Goal: Communication & Community: Connect with others

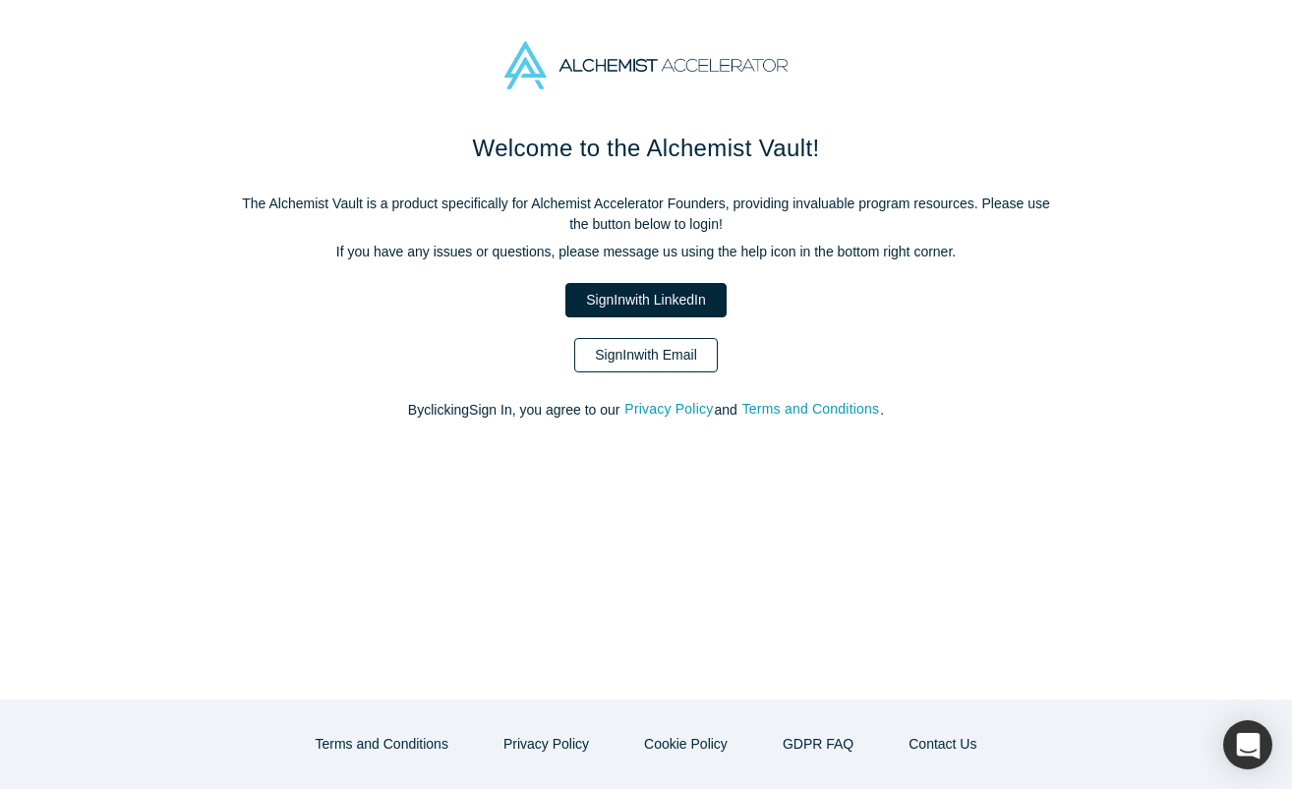
click at [679, 346] on link "Sign In with Email" at bounding box center [646, 355] width 144 height 34
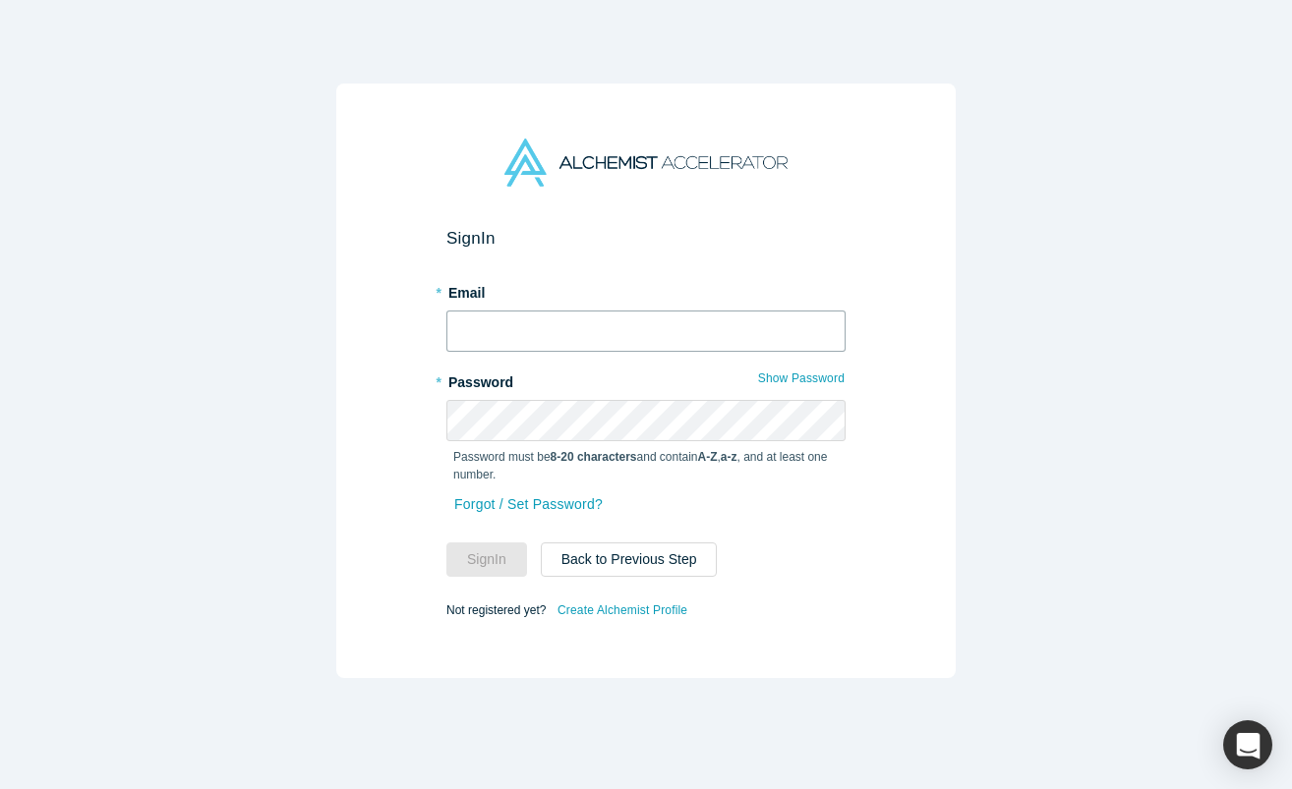
type input "[EMAIL_ADDRESS][DOMAIN_NAME]"
click at [487, 559] on button "Sign In" at bounding box center [486, 560] width 81 height 34
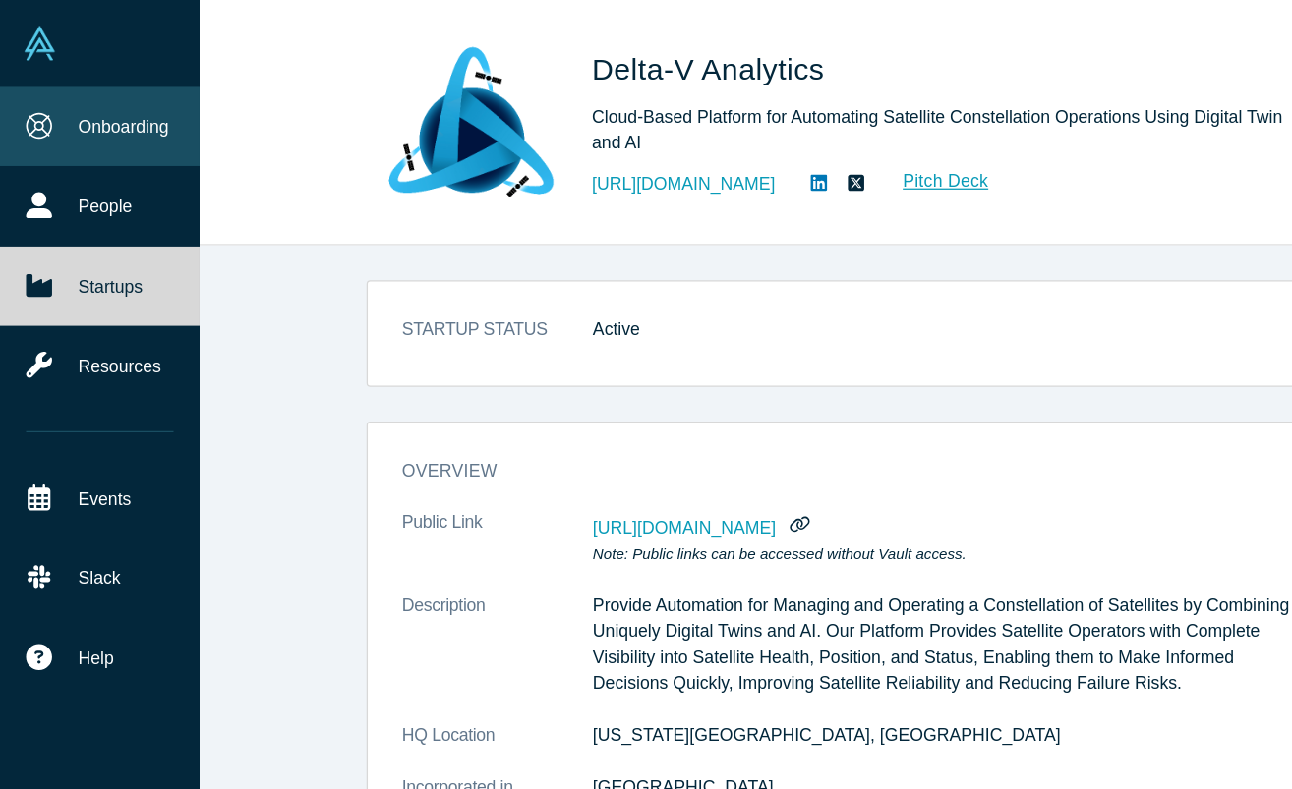
click at [112, 102] on link "Onboarding" at bounding box center [79, 100] width 158 height 63
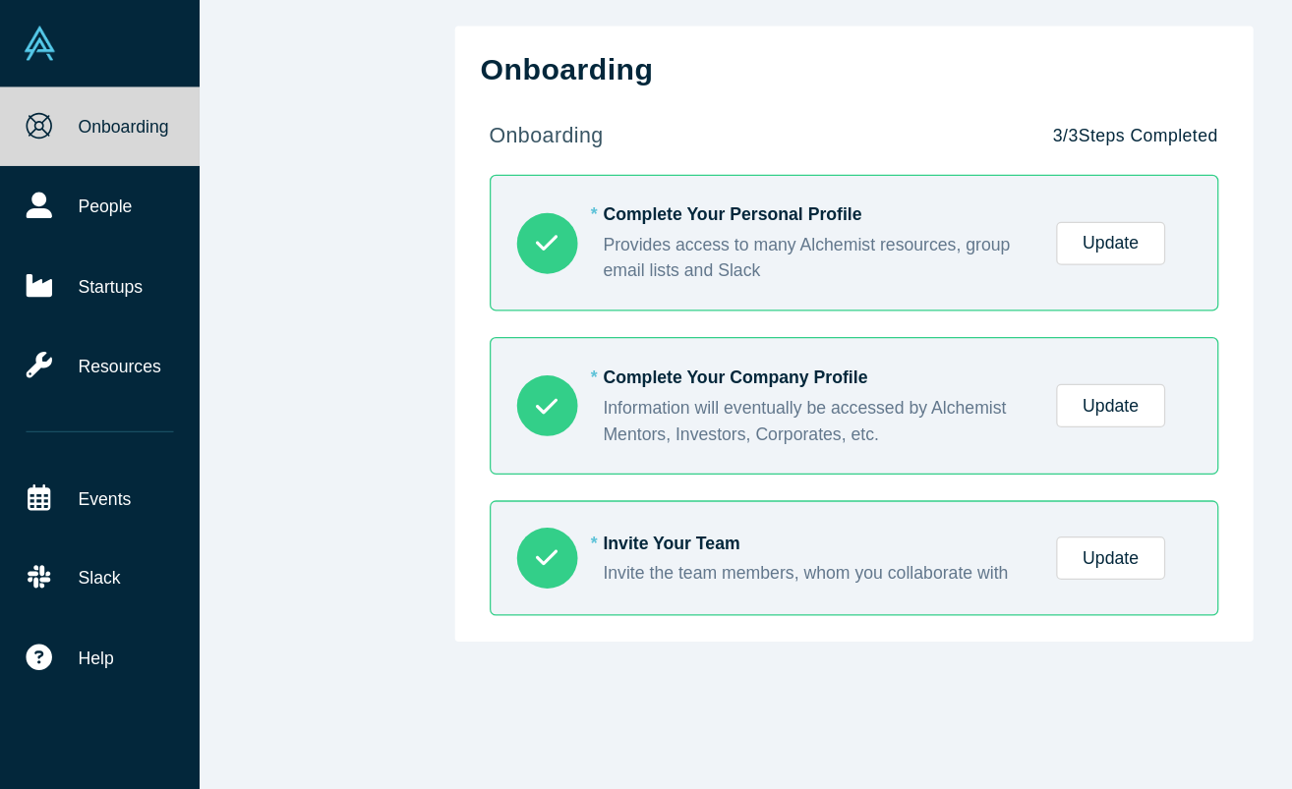
click at [19, 28] on img at bounding box center [32, 35] width 28 height 28
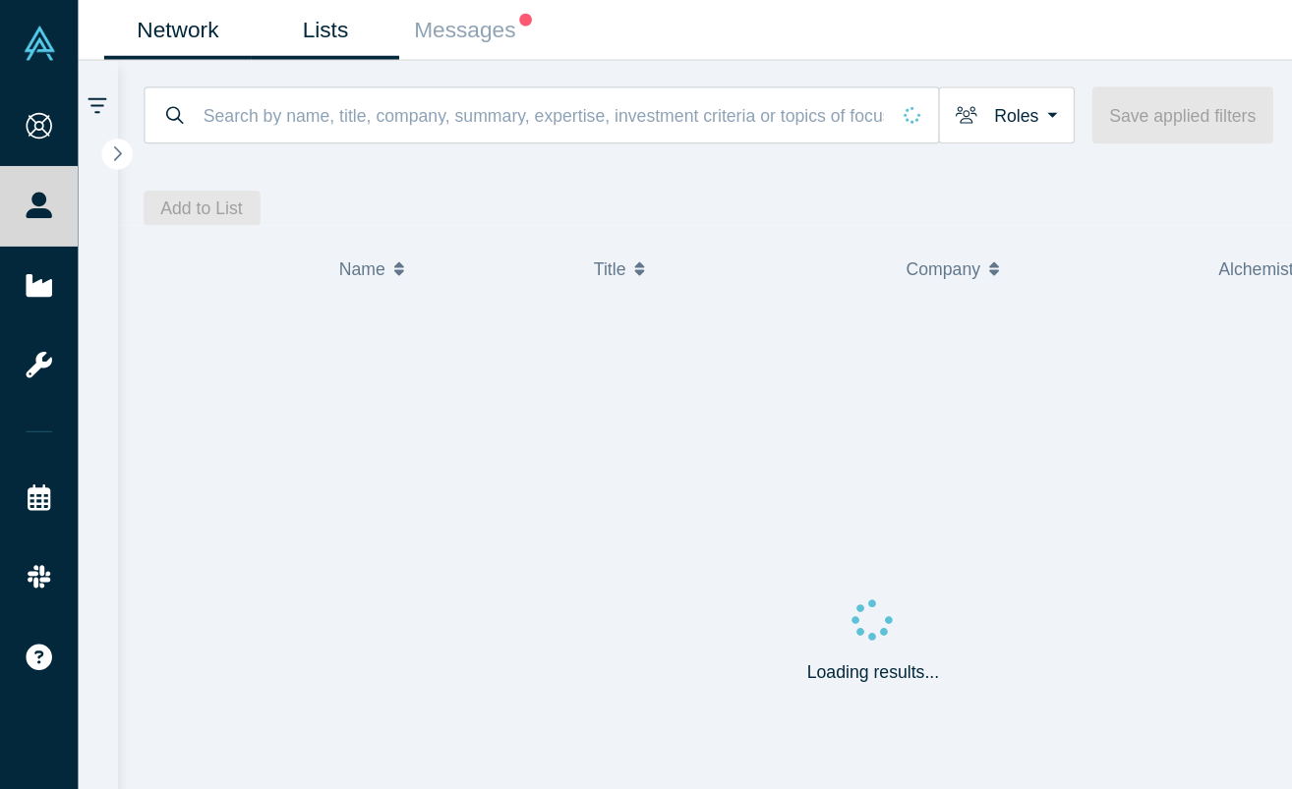
click at [276, 23] on link "Lists" at bounding box center [258, 24] width 117 height 46
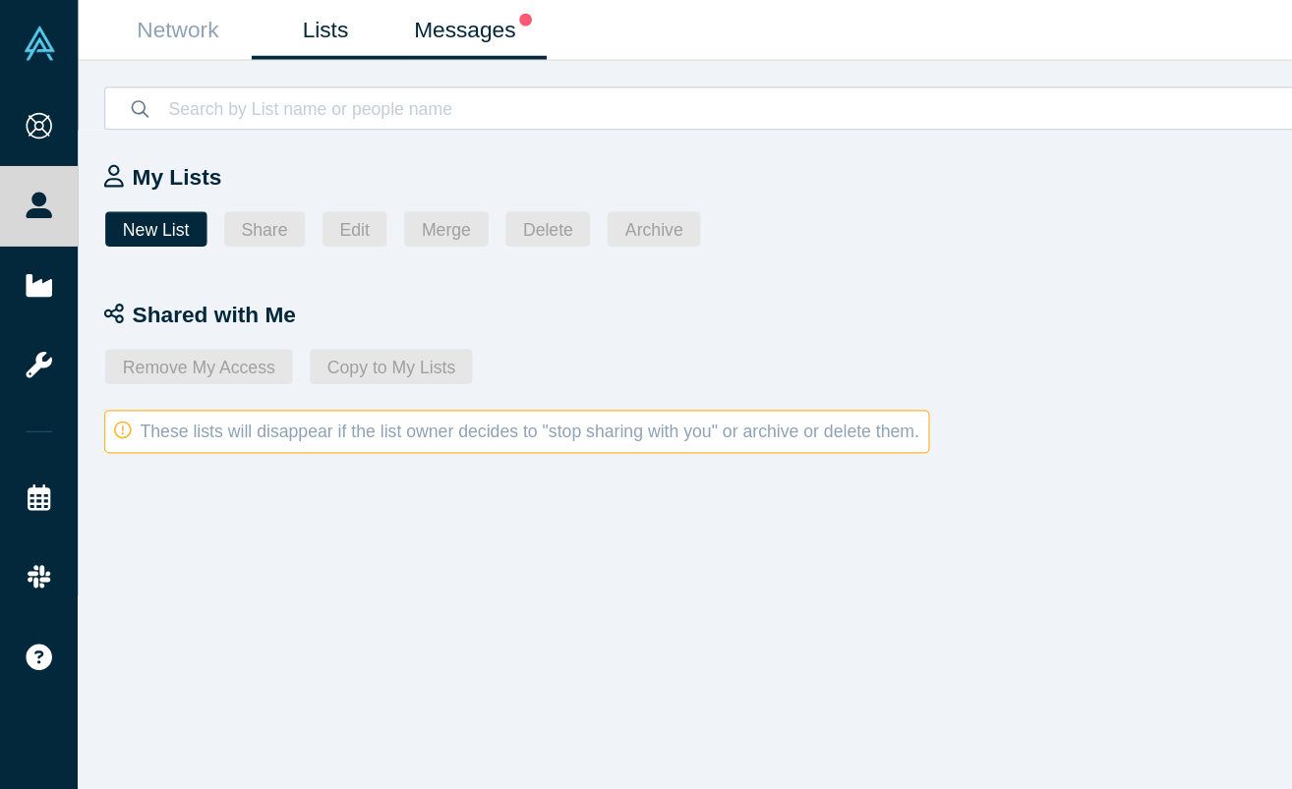
click at [377, 29] on link "Messages" at bounding box center [375, 24] width 117 height 46
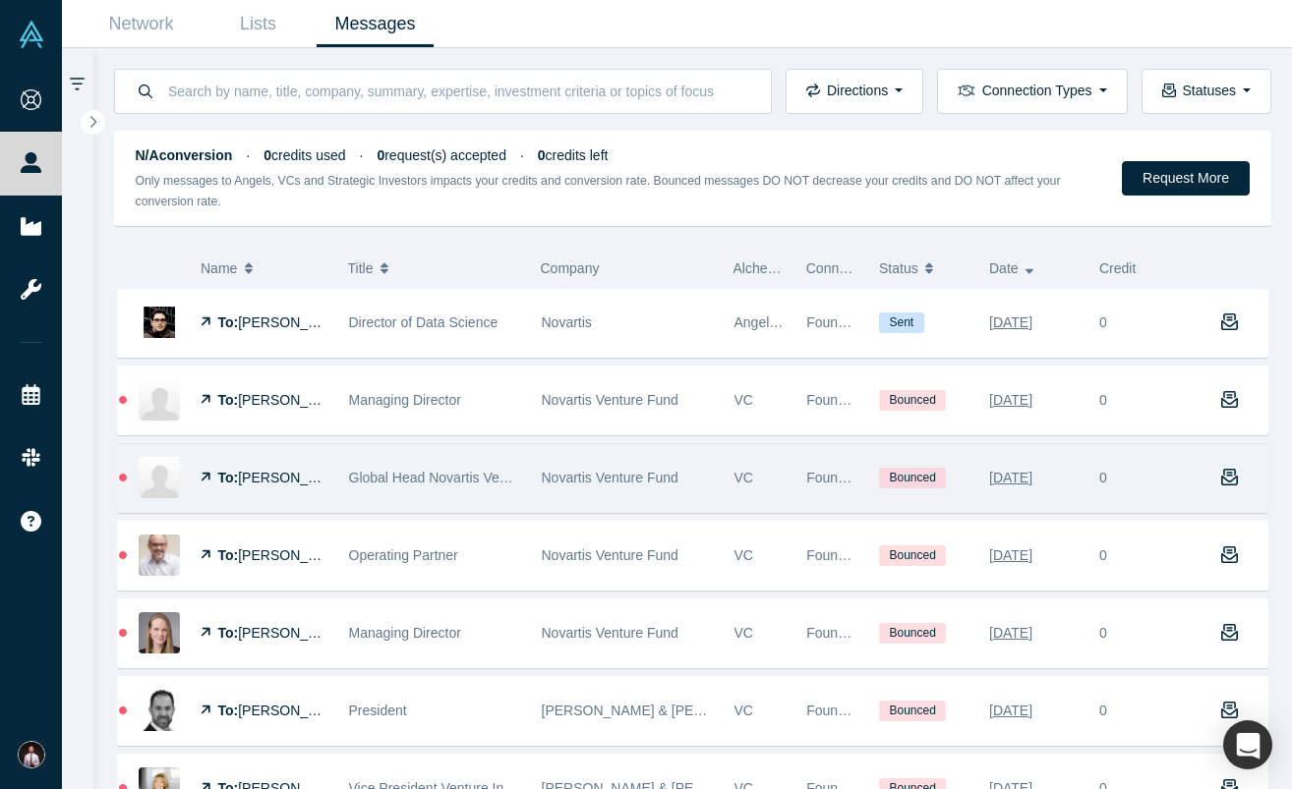
scroll to position [1239, 0]
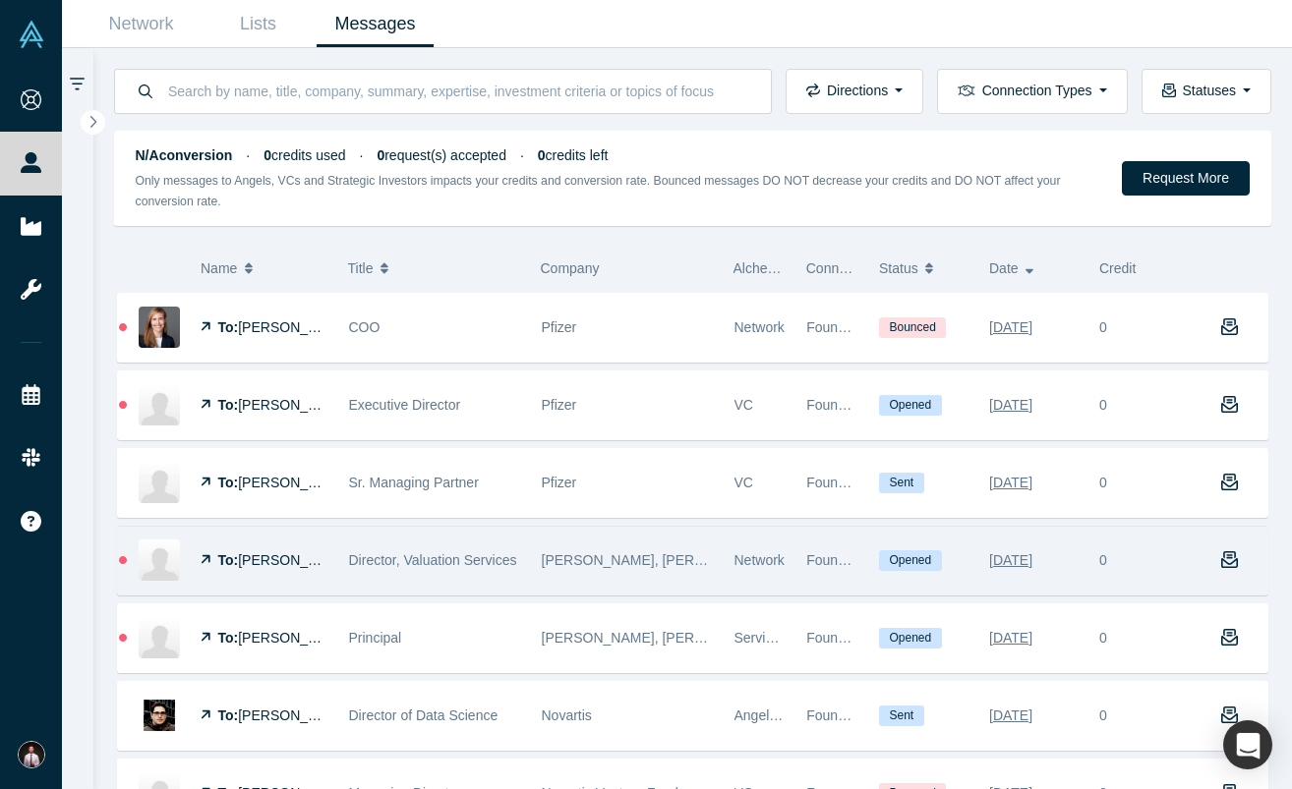
click at [905, 562] on span "Opened" at bounding box center [910, 561] width 63 height 21
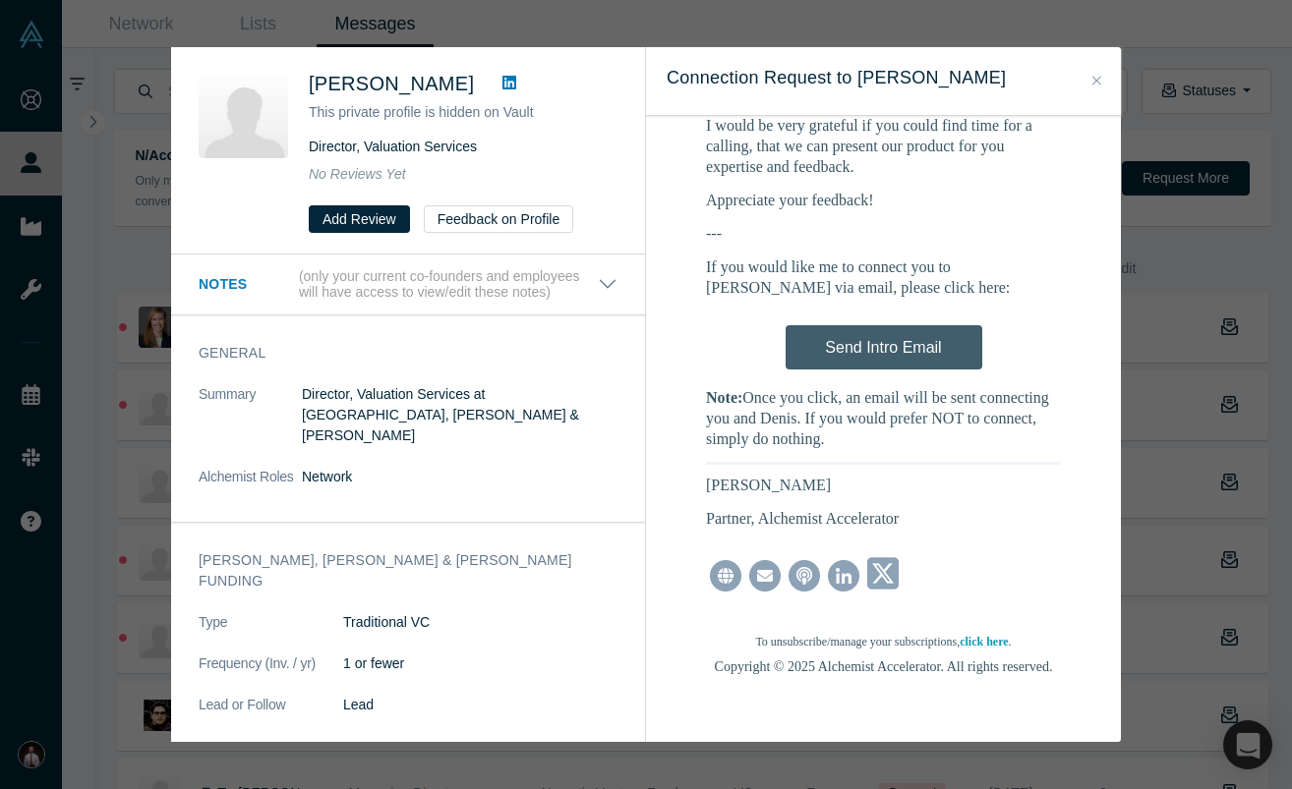
scroll to position [1209, 0]
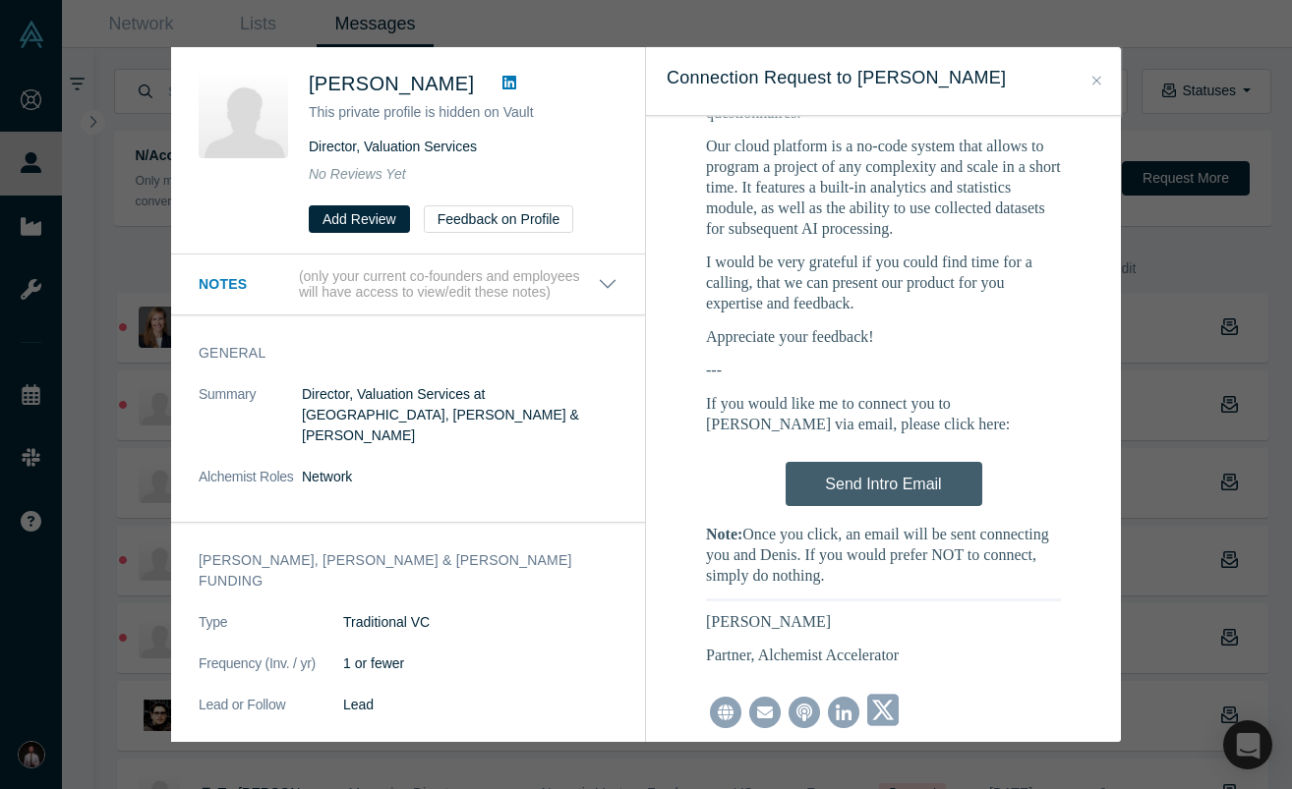
click at [886, 472] on div "Send Intro Email" at bounding box center [883, 479] width 355 height 64
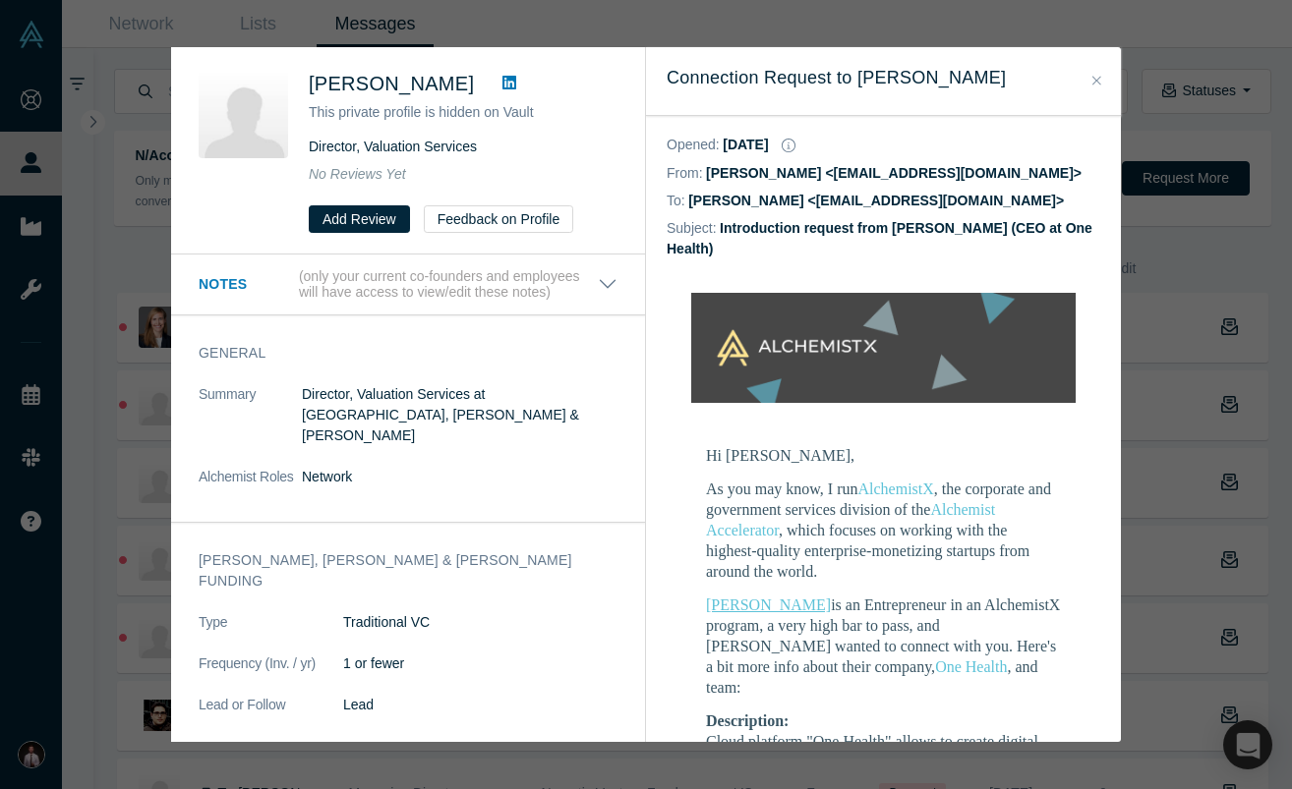
scroll to position [0, 0]
click at [1101, 87] on button "Close" at bounding box center [1096, 81] width 21 height 23
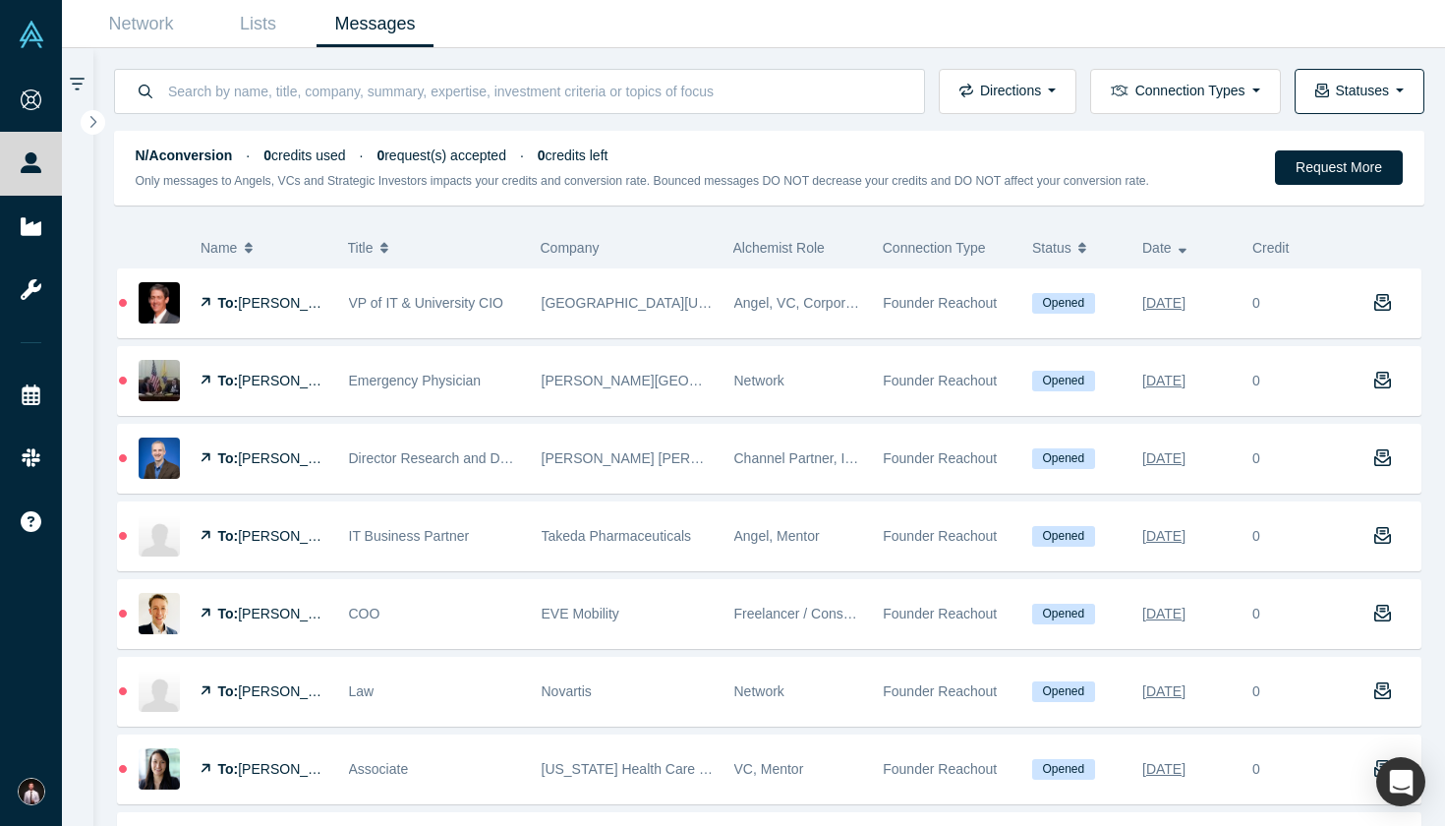
click at [1291, 90] on button "Statuses" at bounding box center [1360, 91] width 130 height 45
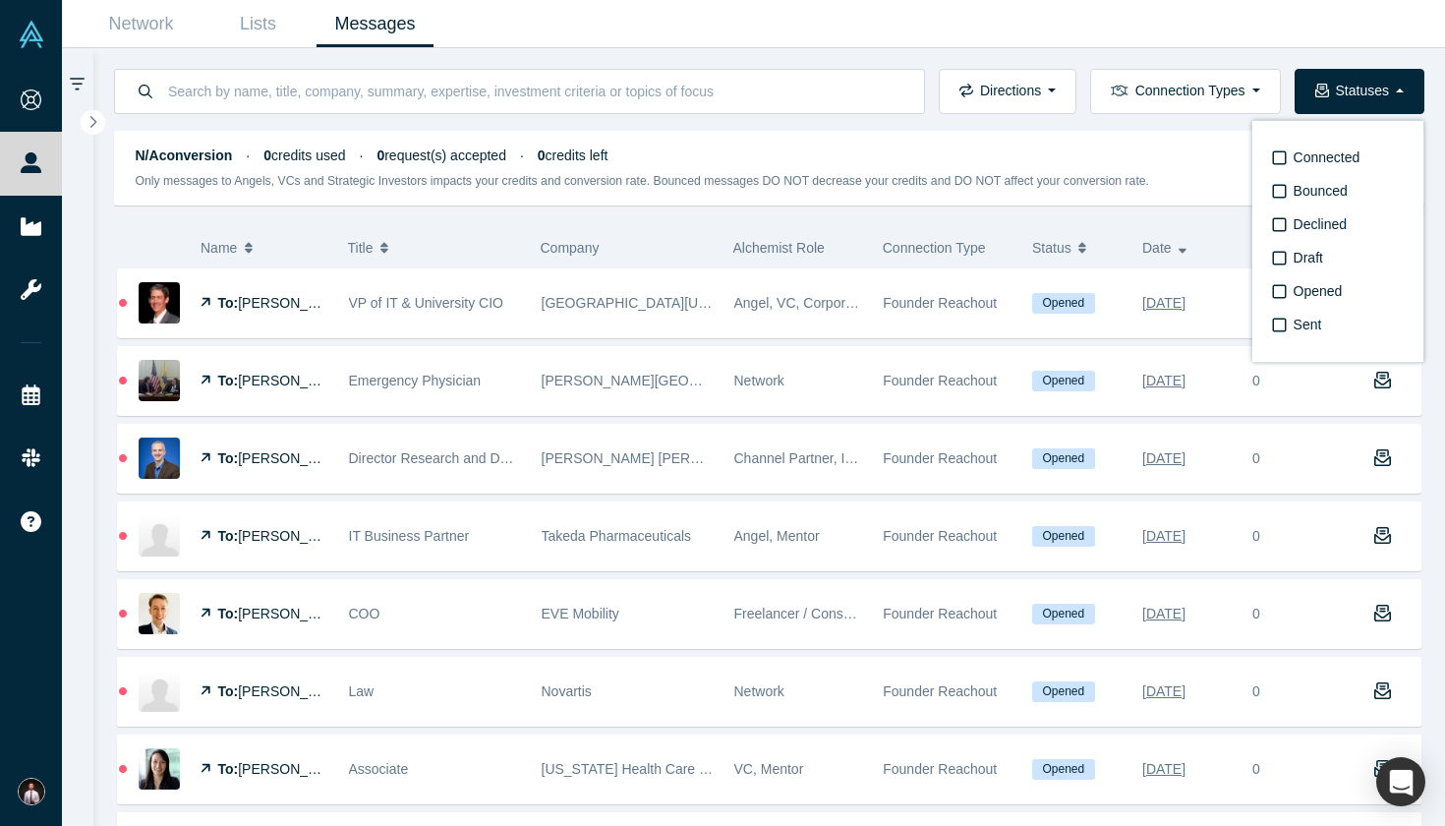
click at [1222, 119] on button "N/A conversion · 0 credits used · 0 request(s) accepted · 0 credits left Only m…" at bounding box center [769, 163] width 1353 height 99
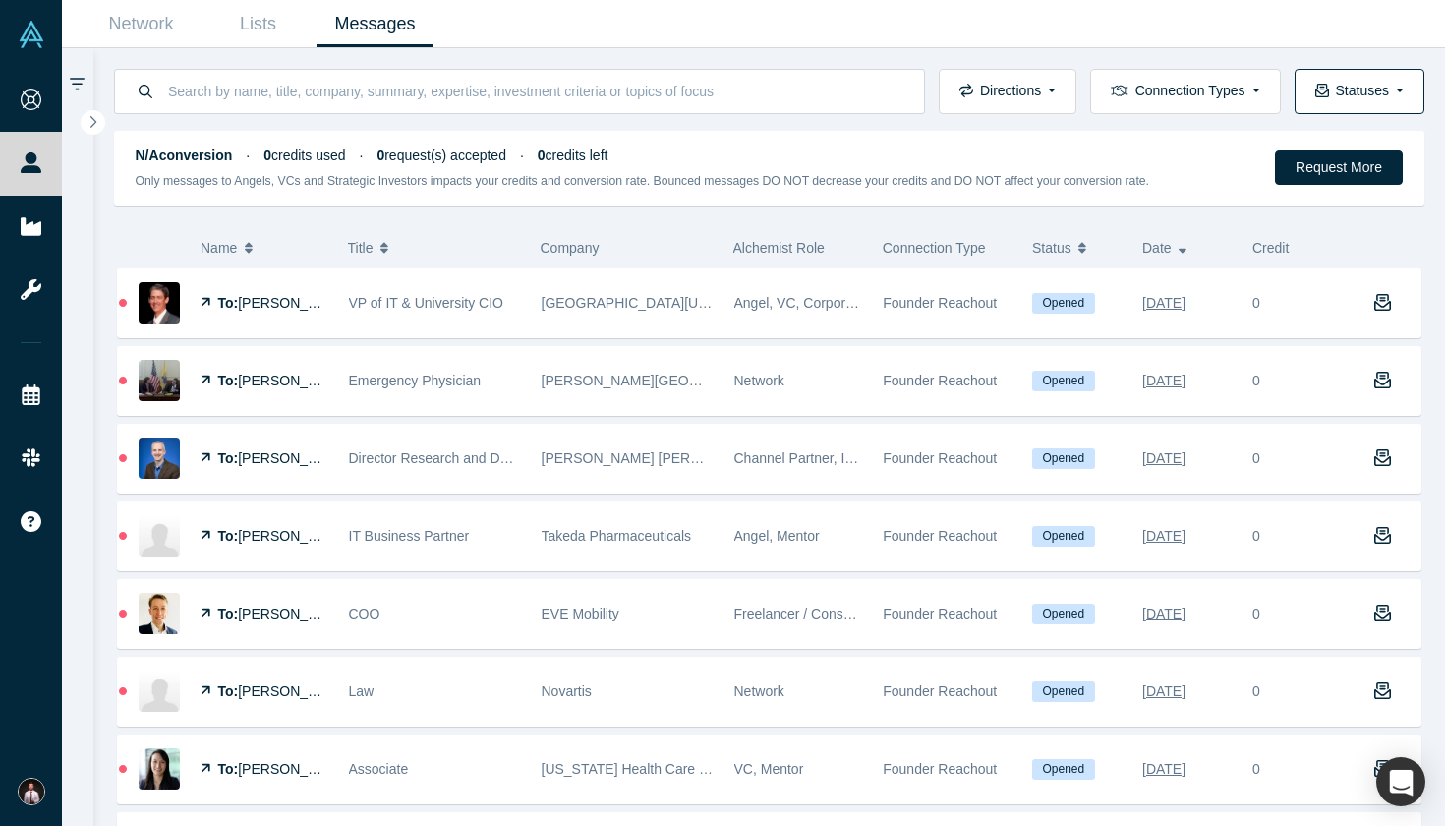
click at [1291, 83] on button "Statuses" at bounding box center [1360, 91] width 130 height 45
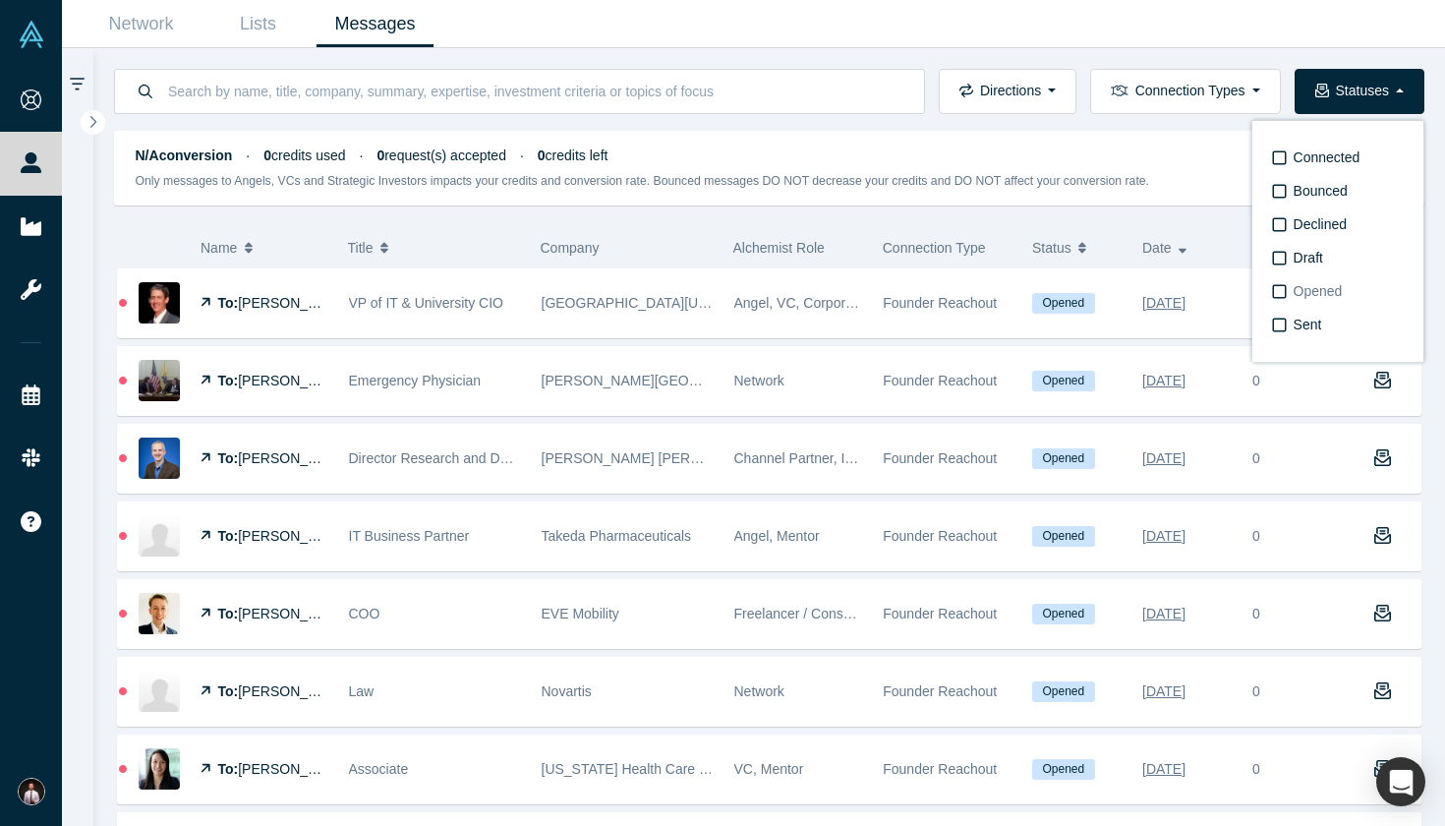
click at [1291, 288] on span "Opened" at bounding box center [1318, 291] width 49 height 16
click at [0, 0] on input "Opened" at bounding box center [0, 0] width 0 height 0
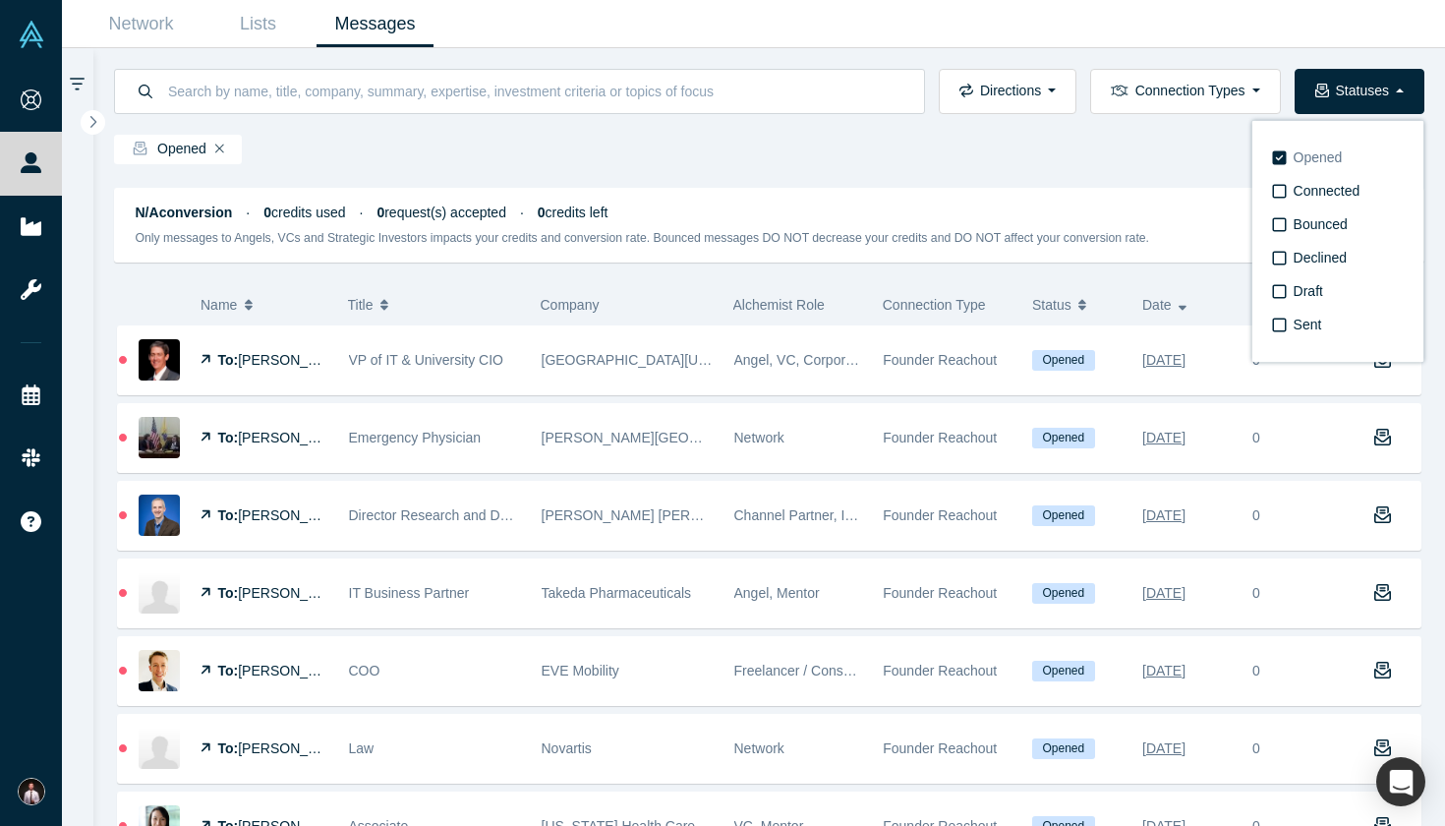
click at [1284, 156] on icon at bounding box center [1280, 157] width 14 height 14
click at [0, 0] on input "Opened" at bounding box center [0, 0] width 0 height 0
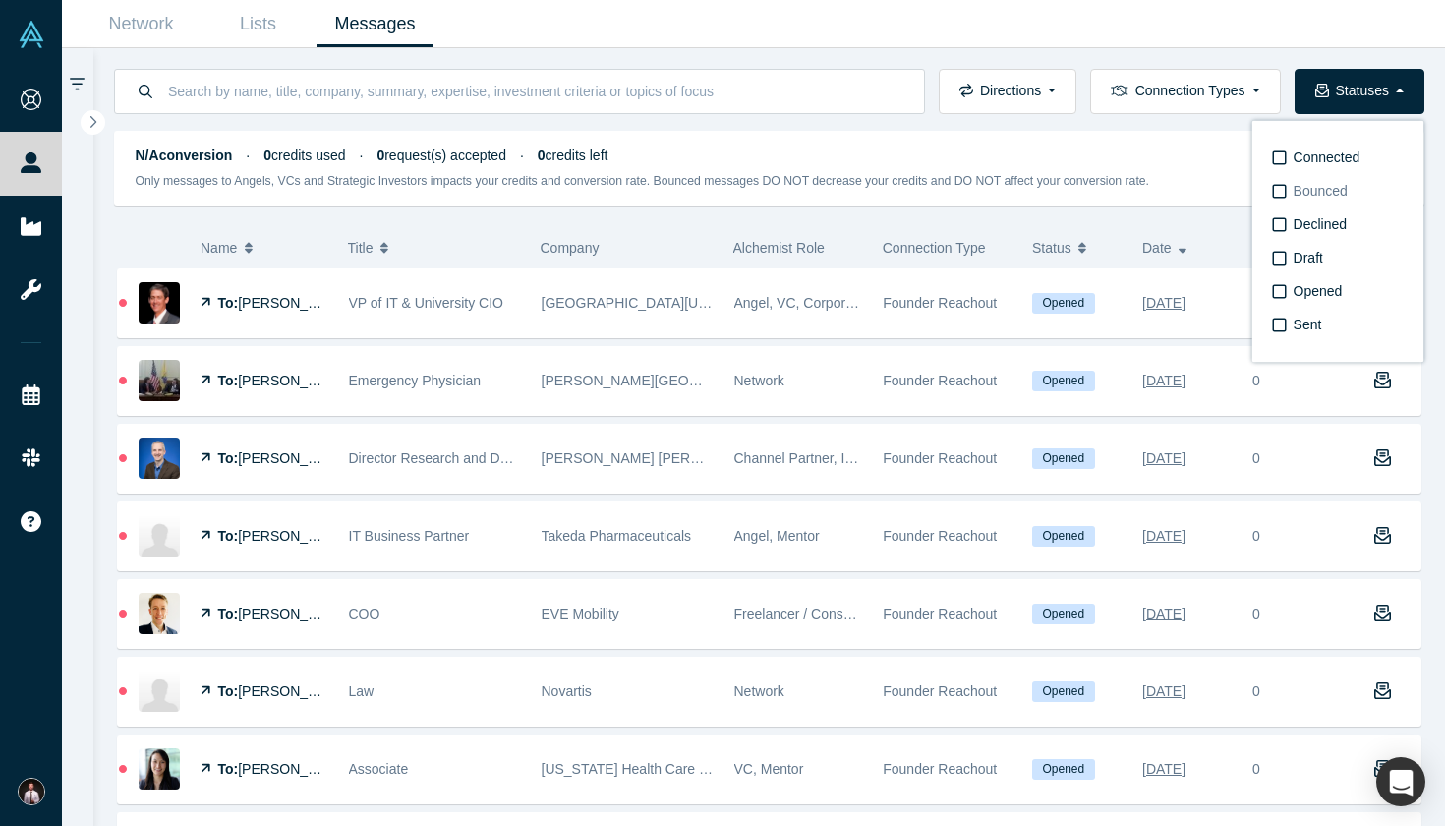
click at [1277, 194] on icon at bounding box center [1280, 191] width 14 height 16
click at [0, 0] on input "Bounced" at bounding box center [0, 0] width 0 height 0
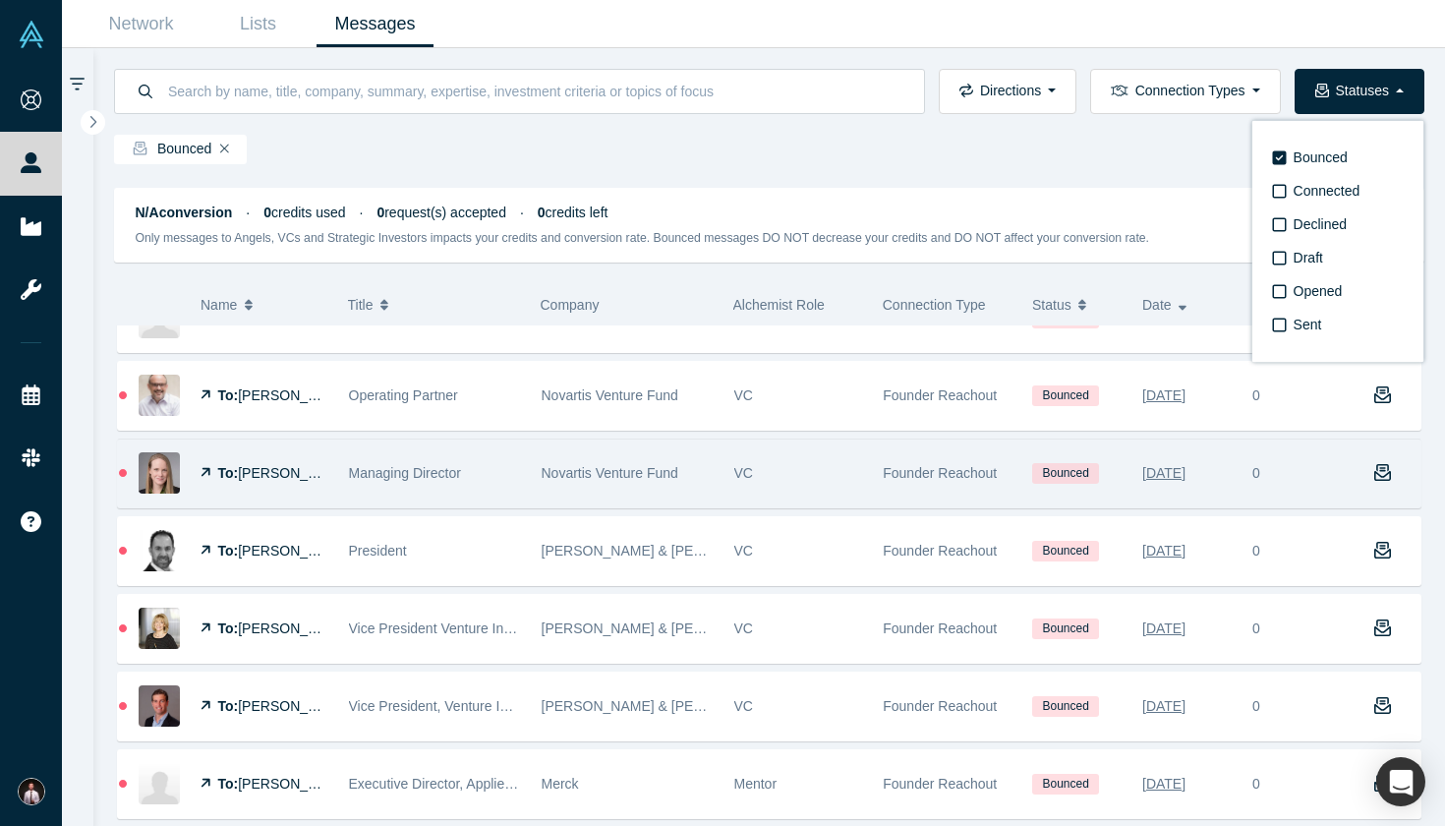
scroll to position [276, 0]
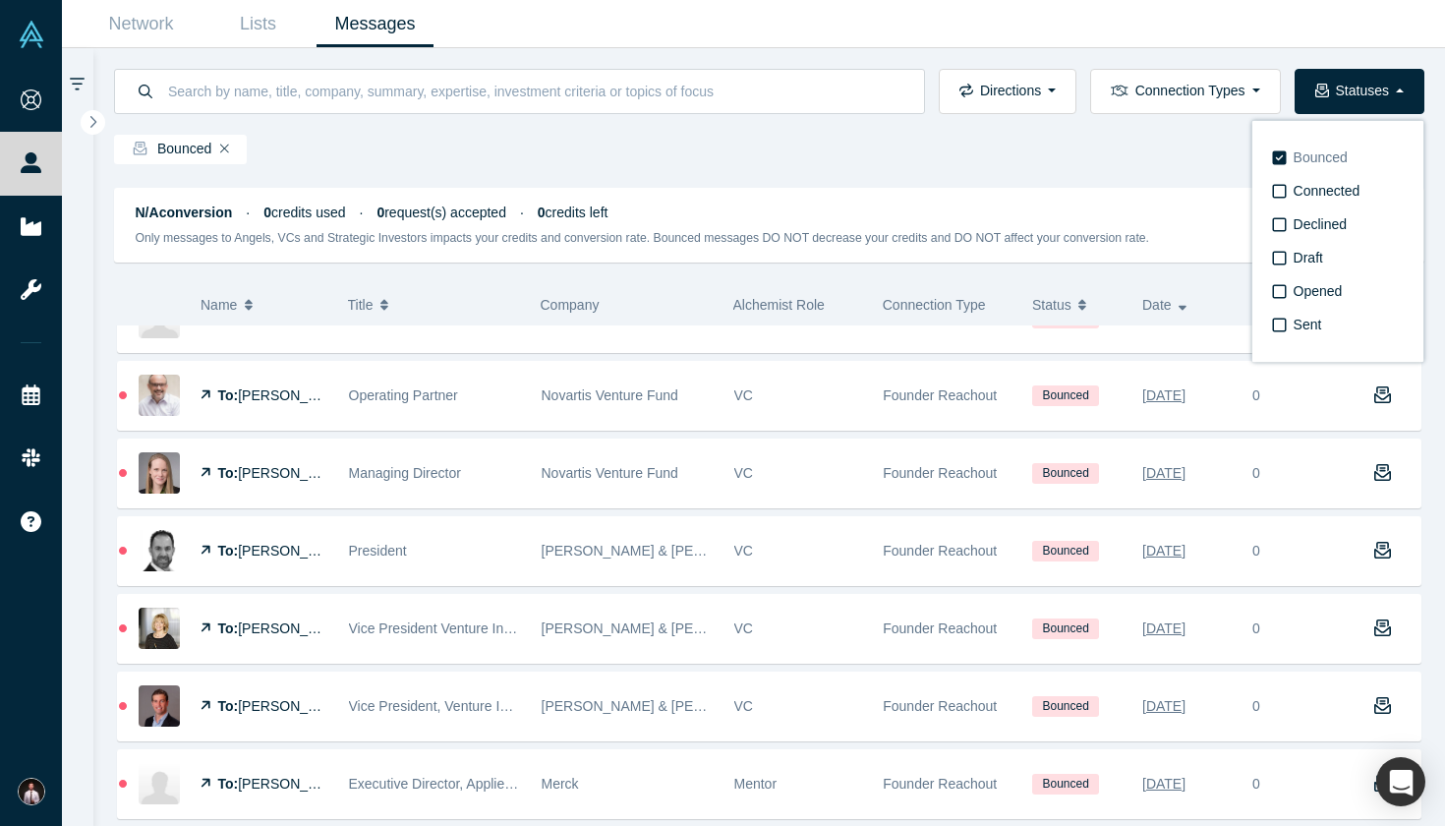
click at [1291, 156] on span "Bounced" at bounding box center [1321, 157] width 54 height 16
click at [0, 0] on input "Bounced" at bounding box center [0, 0] width 0 height 0
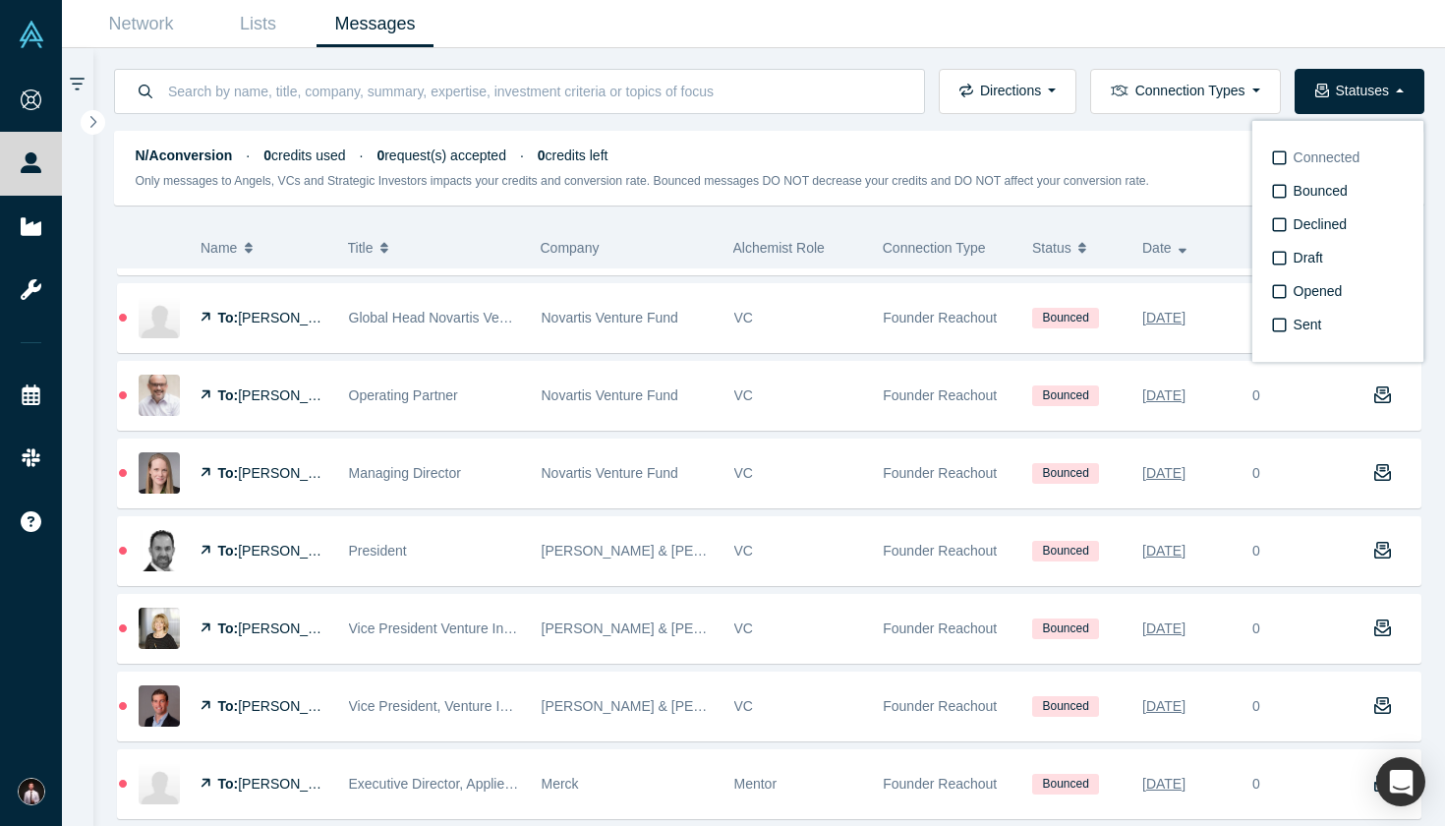
scroll to position [0, 0]
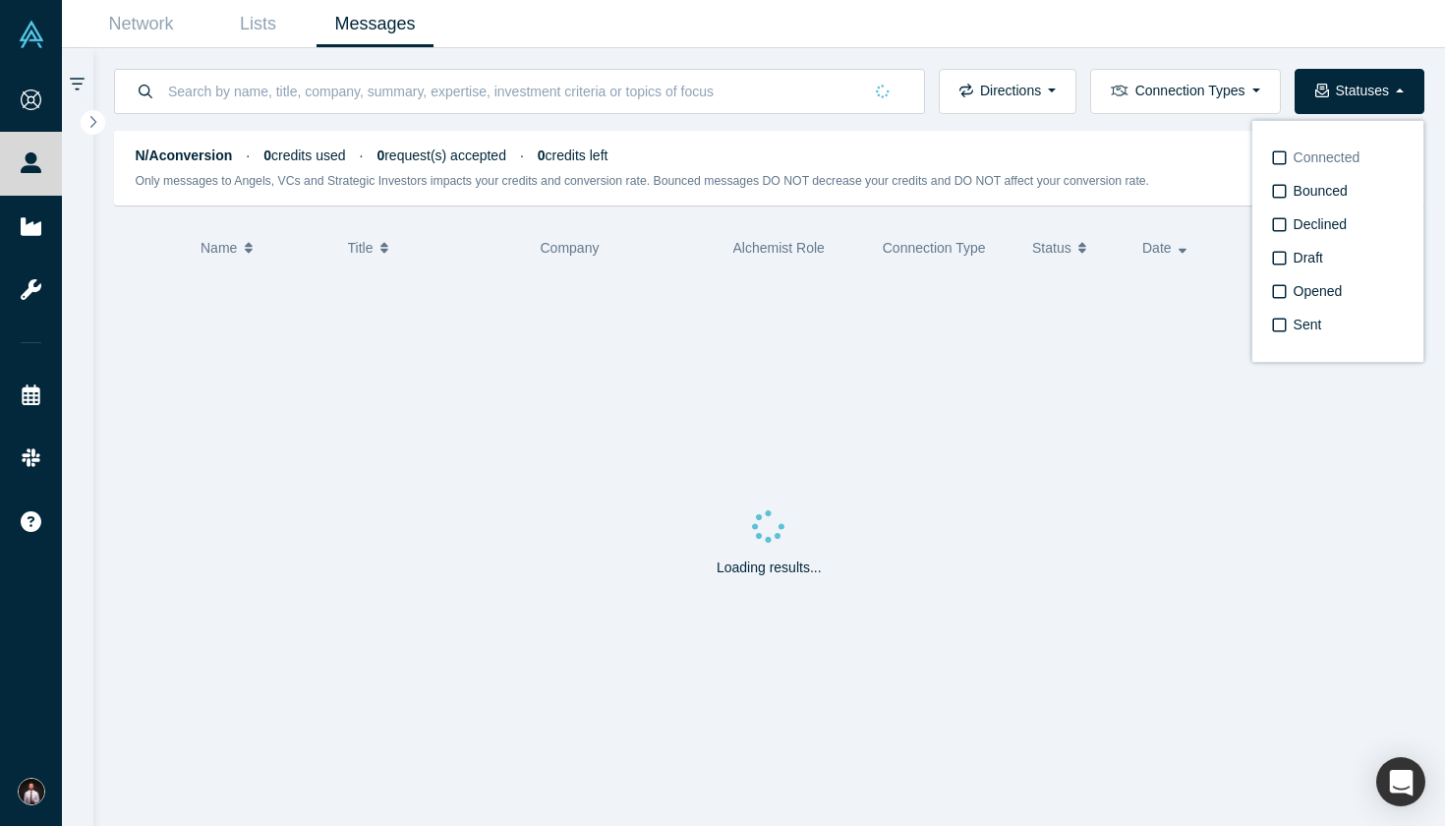
click at [1291, 159] on span "Connected" at bounding box center [1327, 157] width 67 height 16
click at [0, 0] on input "Connected" at bounding box center [0, 0] width 0 height 0
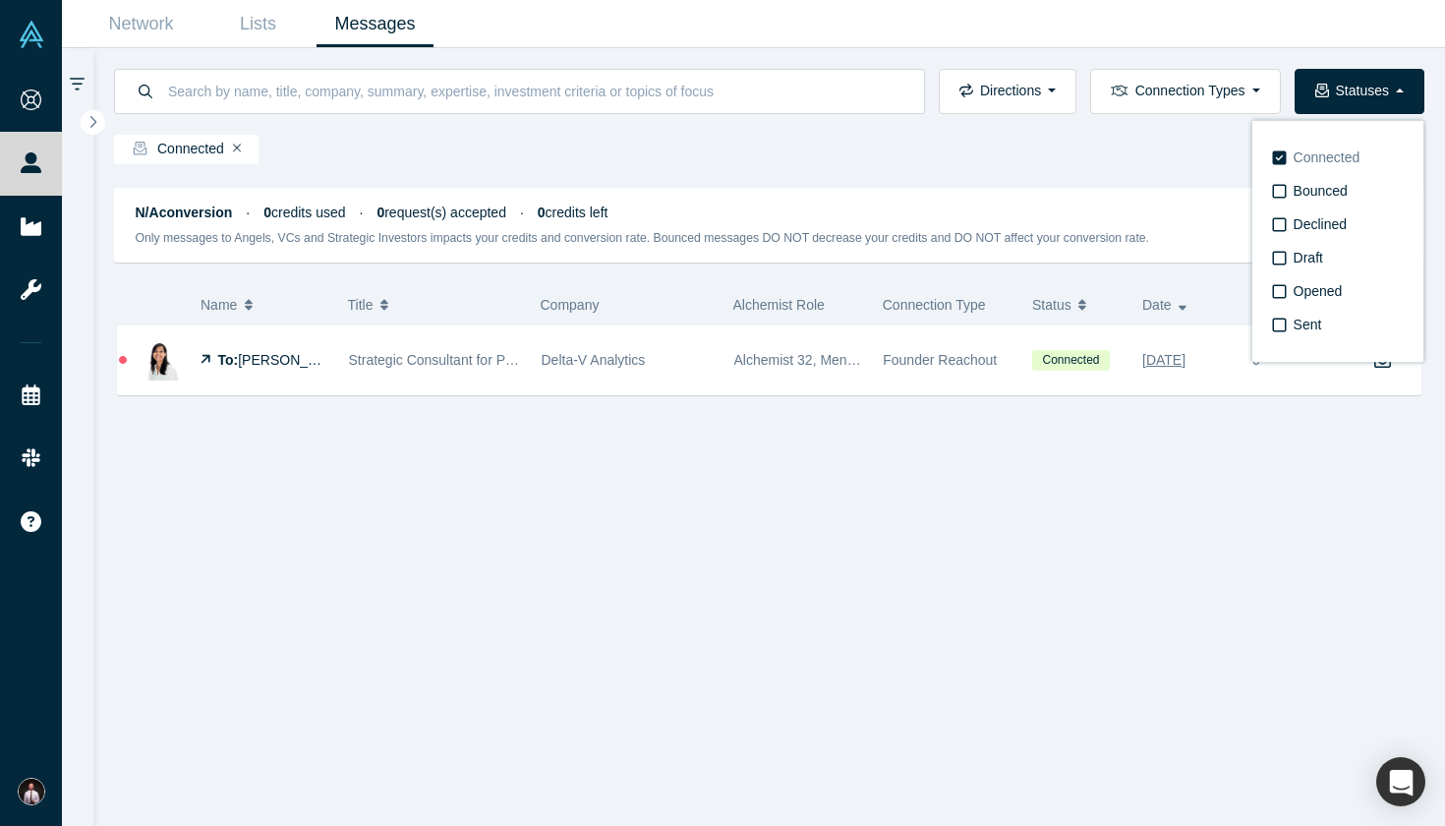
click at [1291, 145] on label "Connected" at bounding box center [1338, 158] width 145 height 33
click at [0, 0] on input "Connected" at bounding box center [0, 0] width 0 height 0
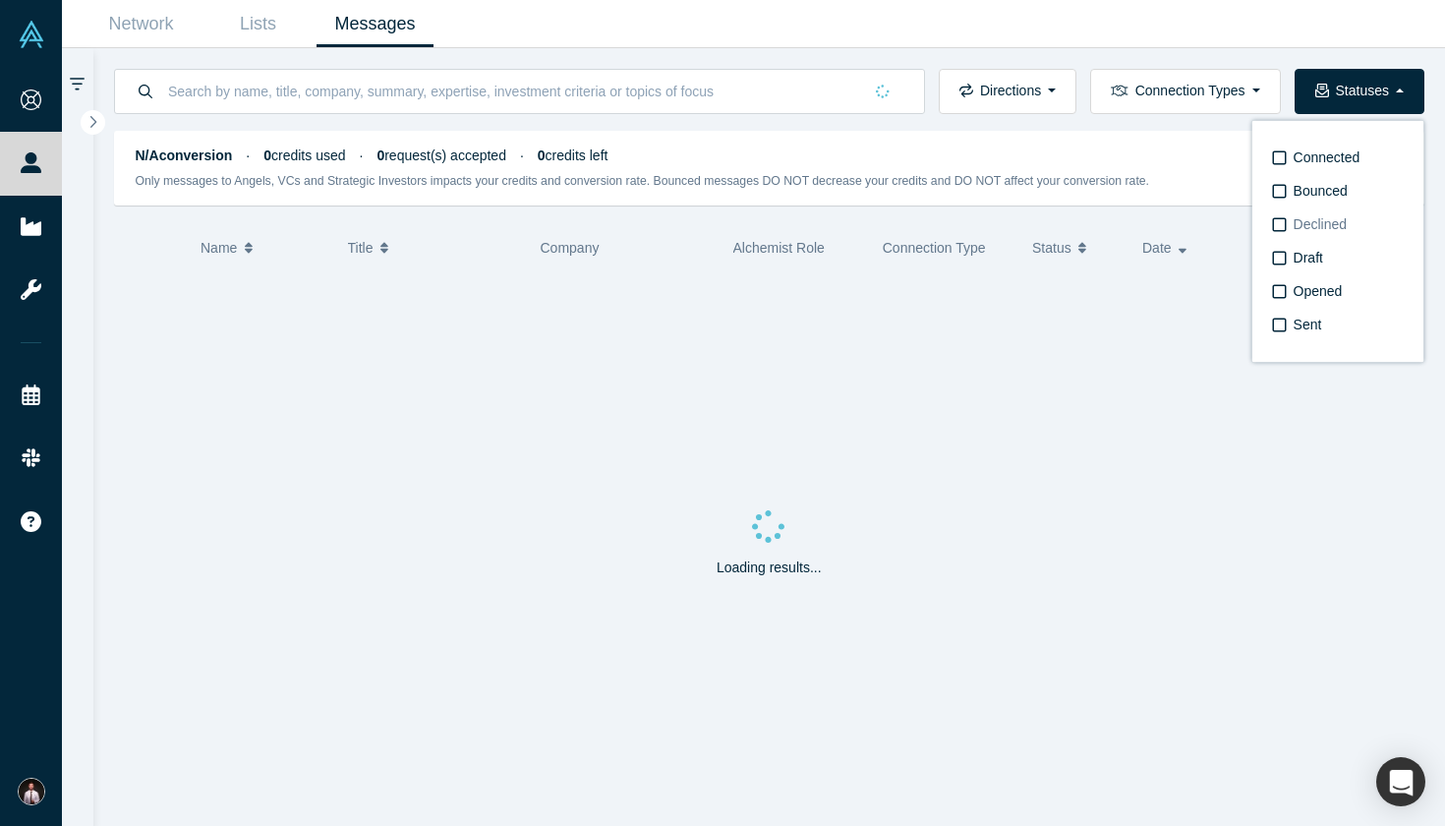
click at [1291, 235] on label "Declined" at bounding box center [1338, 224] width 145 height 33
click at [0, 0] on input "Declined" at bounding box center [0, 0] width 0 height 0
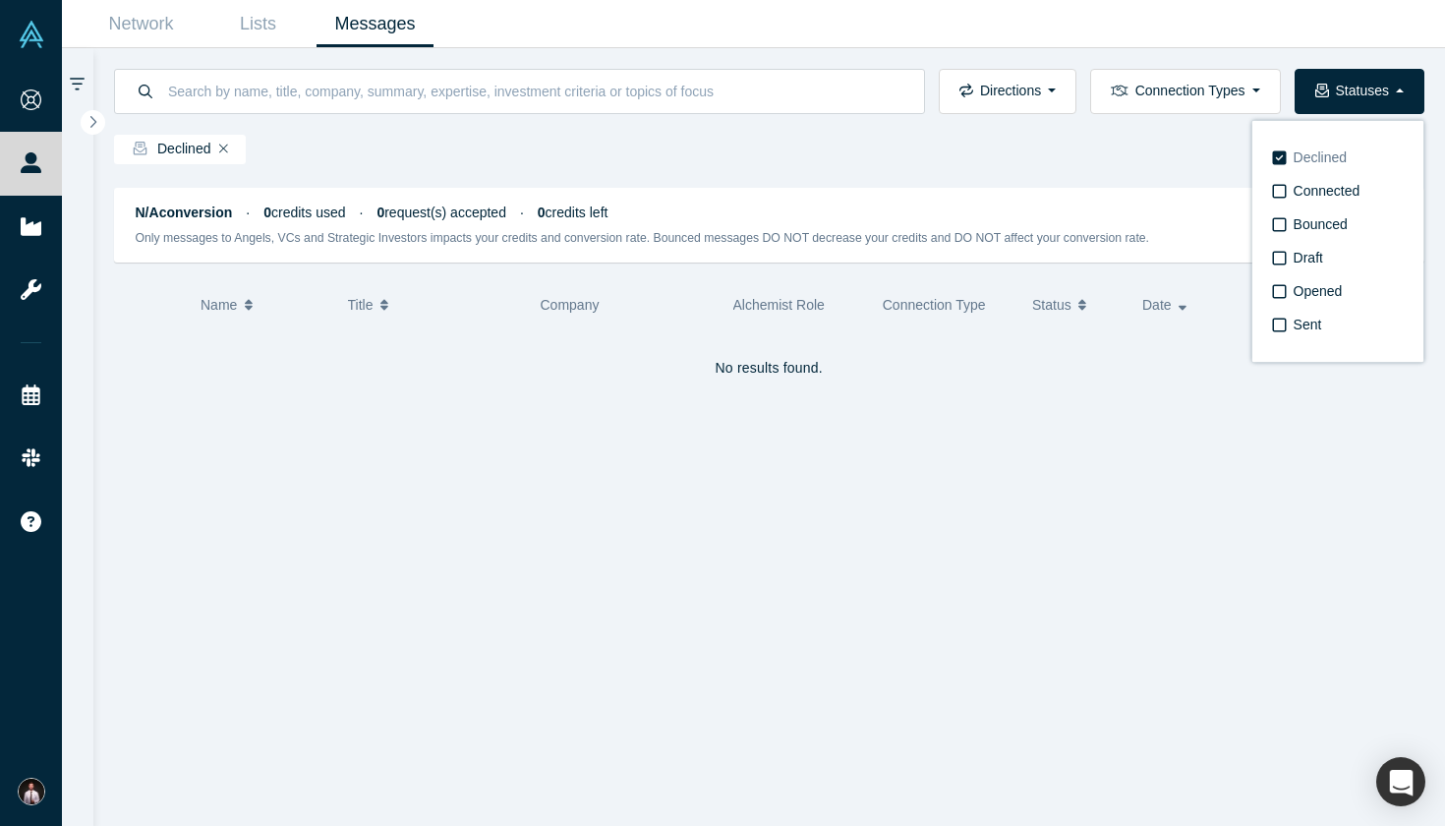
click at [1291, 158] on span "Declined" at bounding box center [1320, 157] width 53 height 16
click at [0, 0] on input "Declined" at bounding box center [0, 0] width 0 height 0
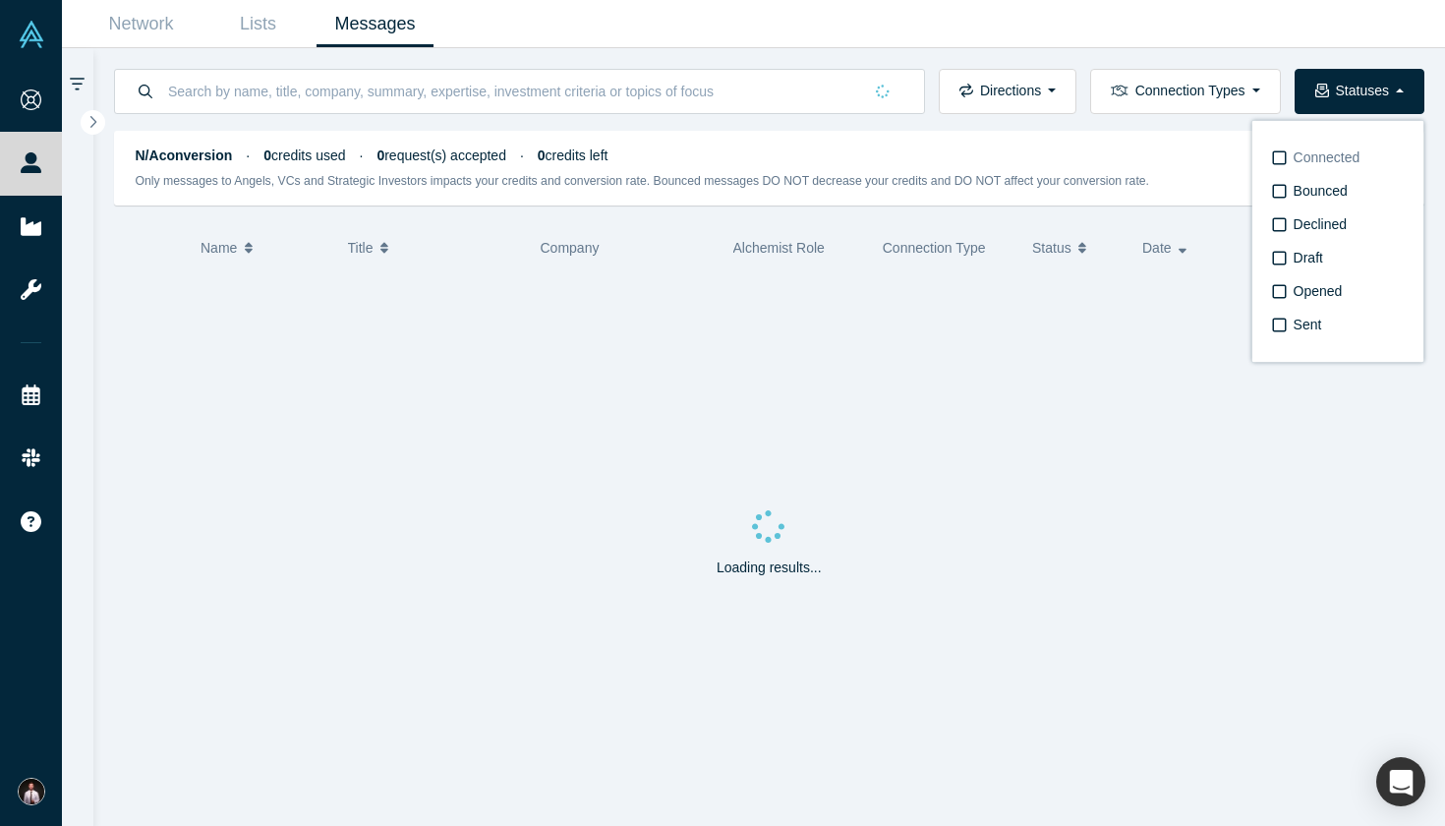
click at [1291, 146] on label "Connected" at bounding box center [1338, 158] width 145 height 33
click at [0, 0] on input "Connected" at bounding box center [0, 0] width 0 height 0
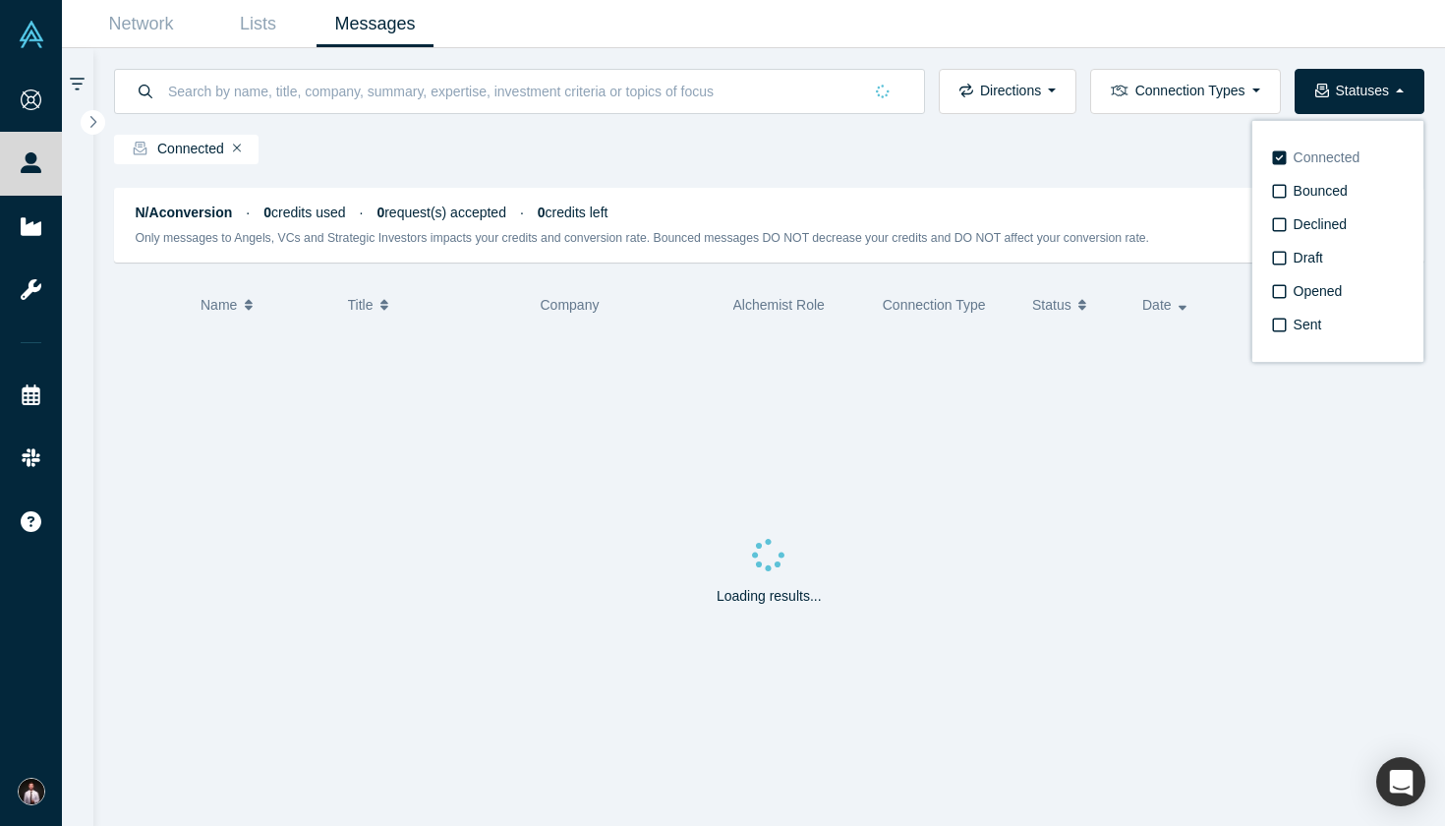
click at [1291, 153] on span "Connected" at bounding box center [1327, 157] width 67 height 16
click at [0, 0] on input "Connected" at bounding box center [0, 0] width 0 height 0
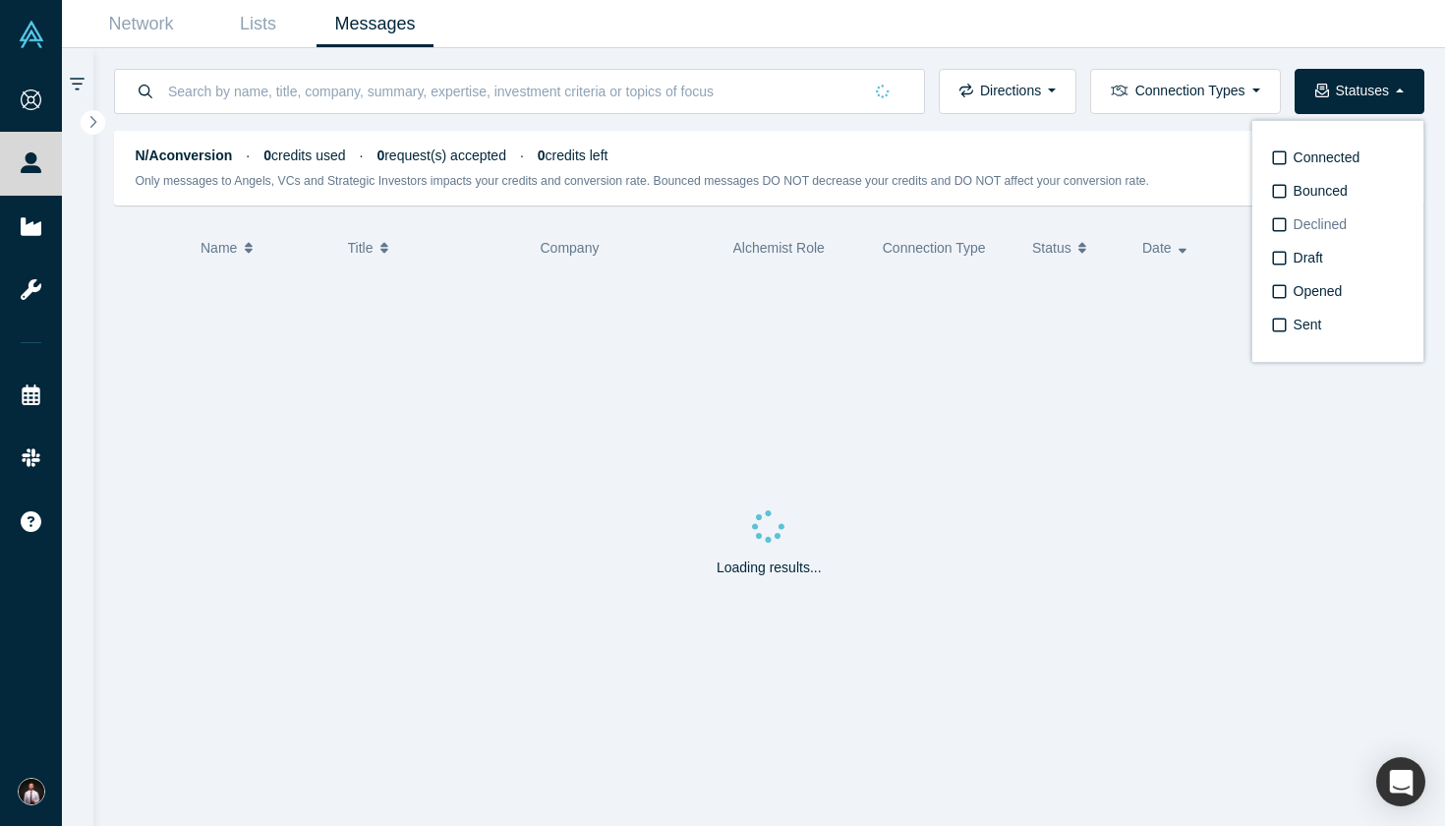
click at [1291, 226] on span "Declined" at bounding box center [1320, 224] width 53 height 16
click at [0, 0] on input "Declined" at bounding box center [0, 0] width 0 height 0
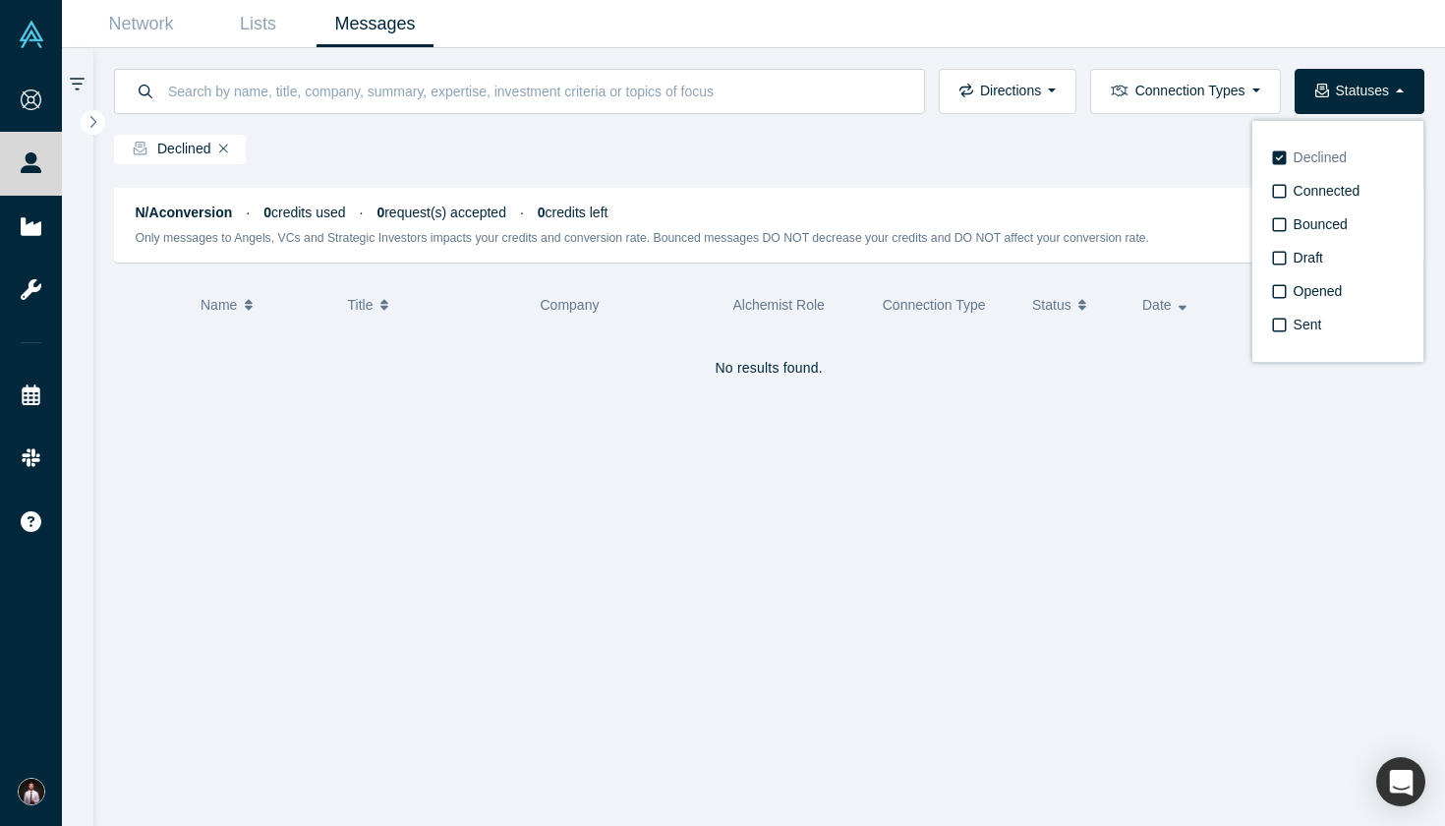
click at [1291, 152] on span "Declined" at bounding box center [1320, 157] width 53 height 16
click at [0, 0] on input "Declined" at bounding box center [0, 0] width 0 height 0
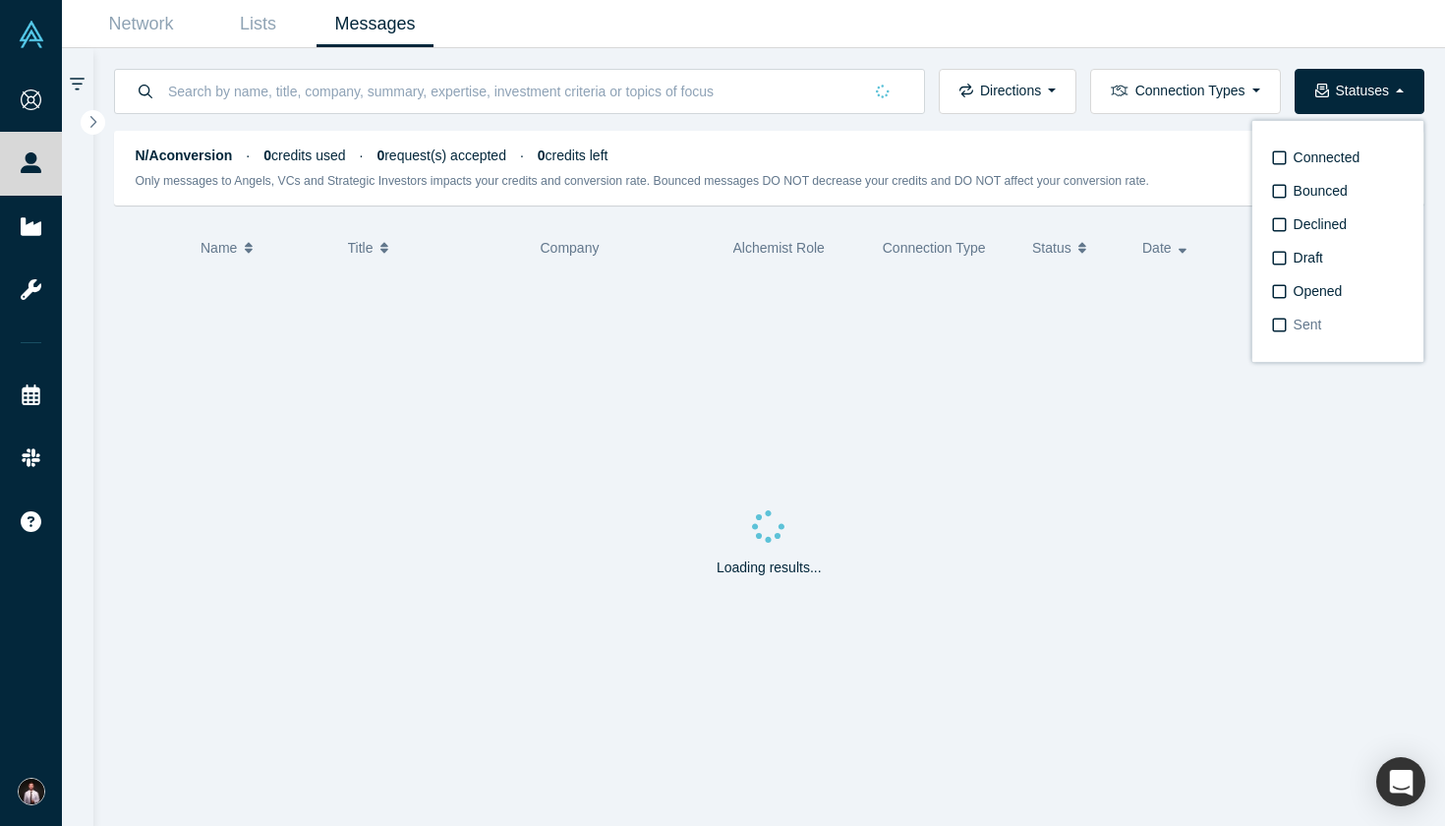
click at [1291, 322] on span "Sent" at bounding box center [1308, 325] width 29 height 16
click at [0, 0] on input "Sent" at bounding box center [0, 0] width 0 height 0
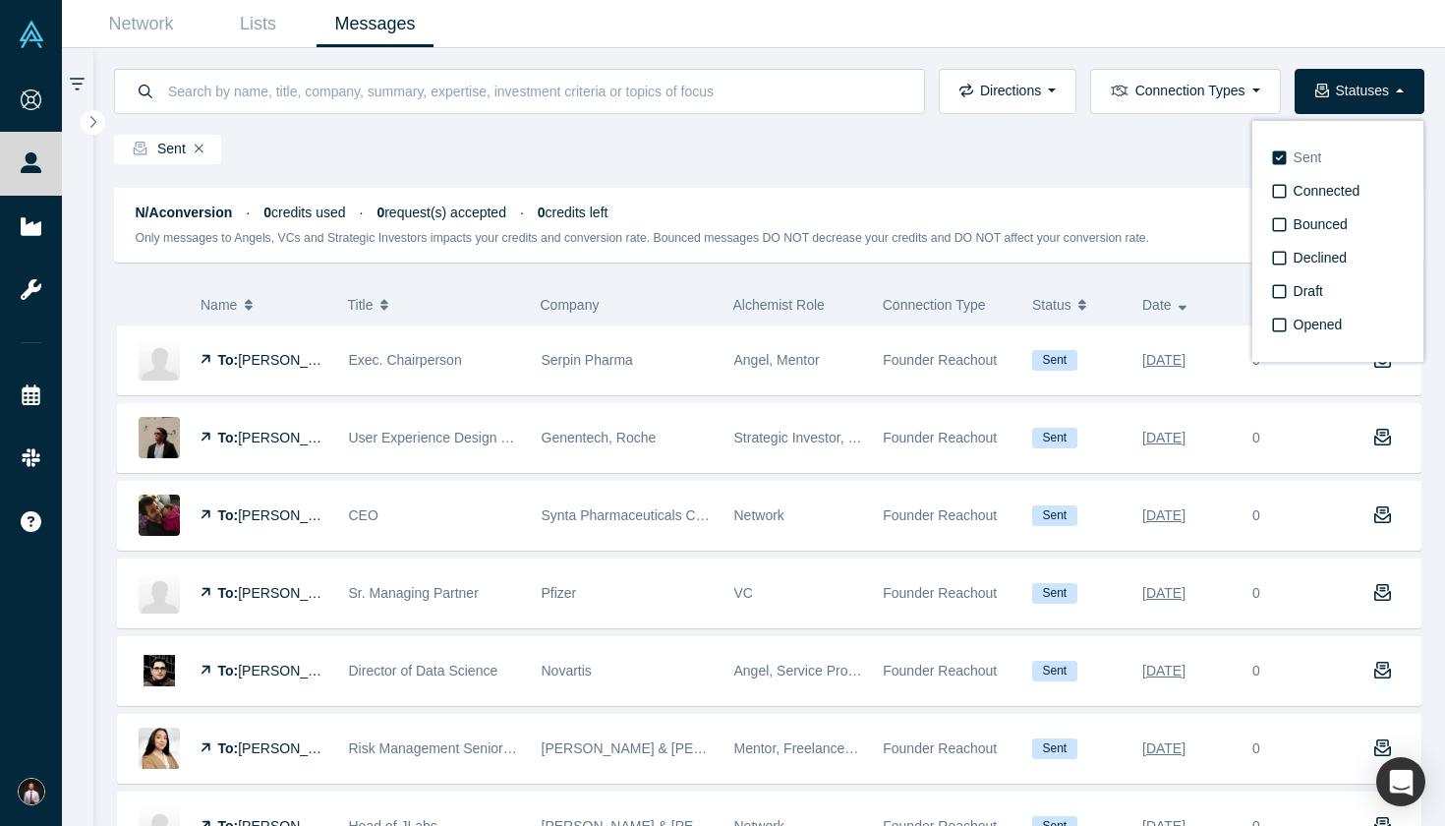
click at [1284, 151] on icon at bounding box center [1280, 157] width 14 height 14
click at [0, 0] on input "Sent" at bounding box center [0, 0] width 0 height 0
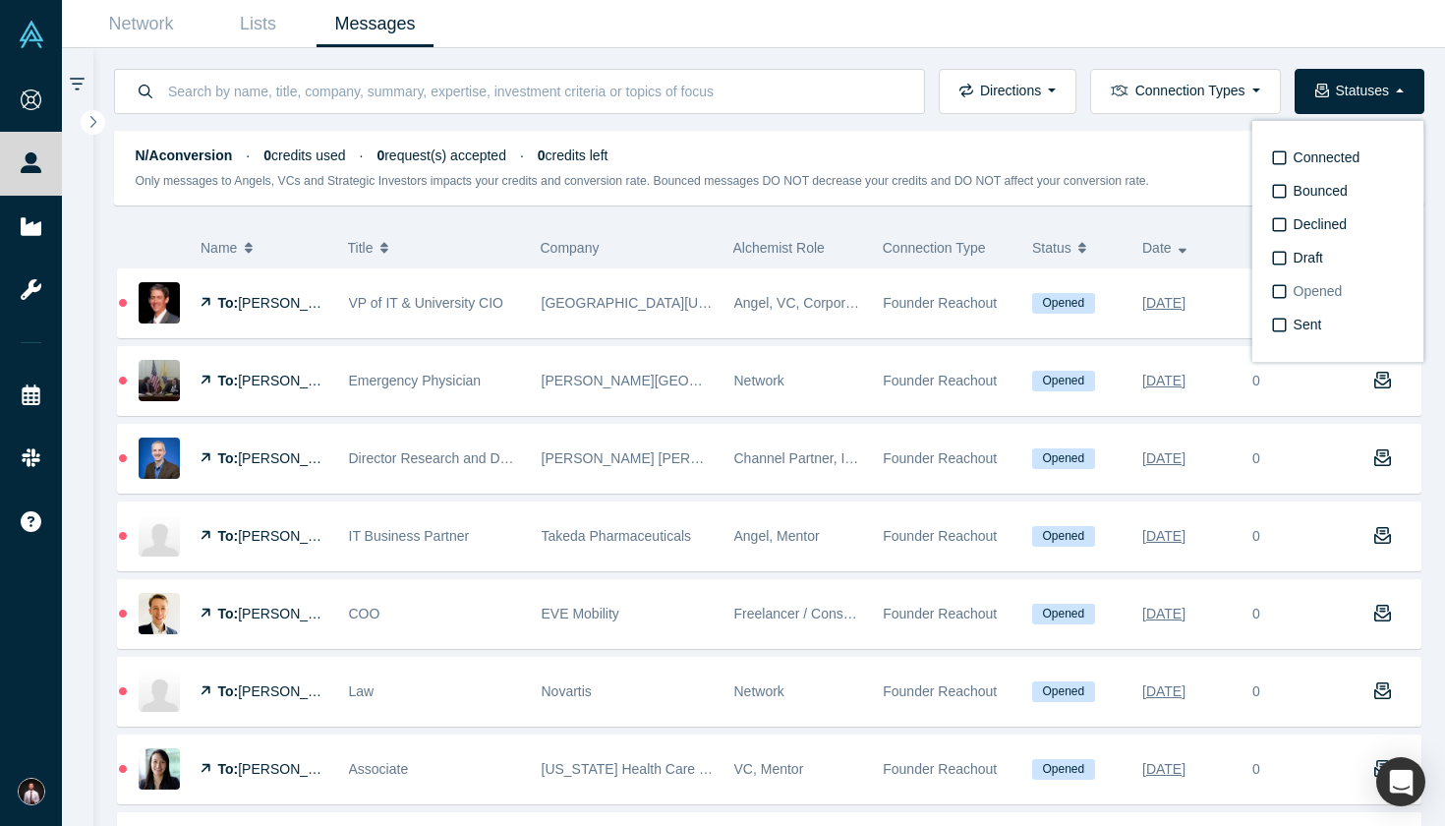
click at [1291, 294] on span "Opened" at bounding box center [1318, 291] width 49 height 16
click at [0, 0] on input "Opened" at bounding box center [0, 0] width 0 height 0
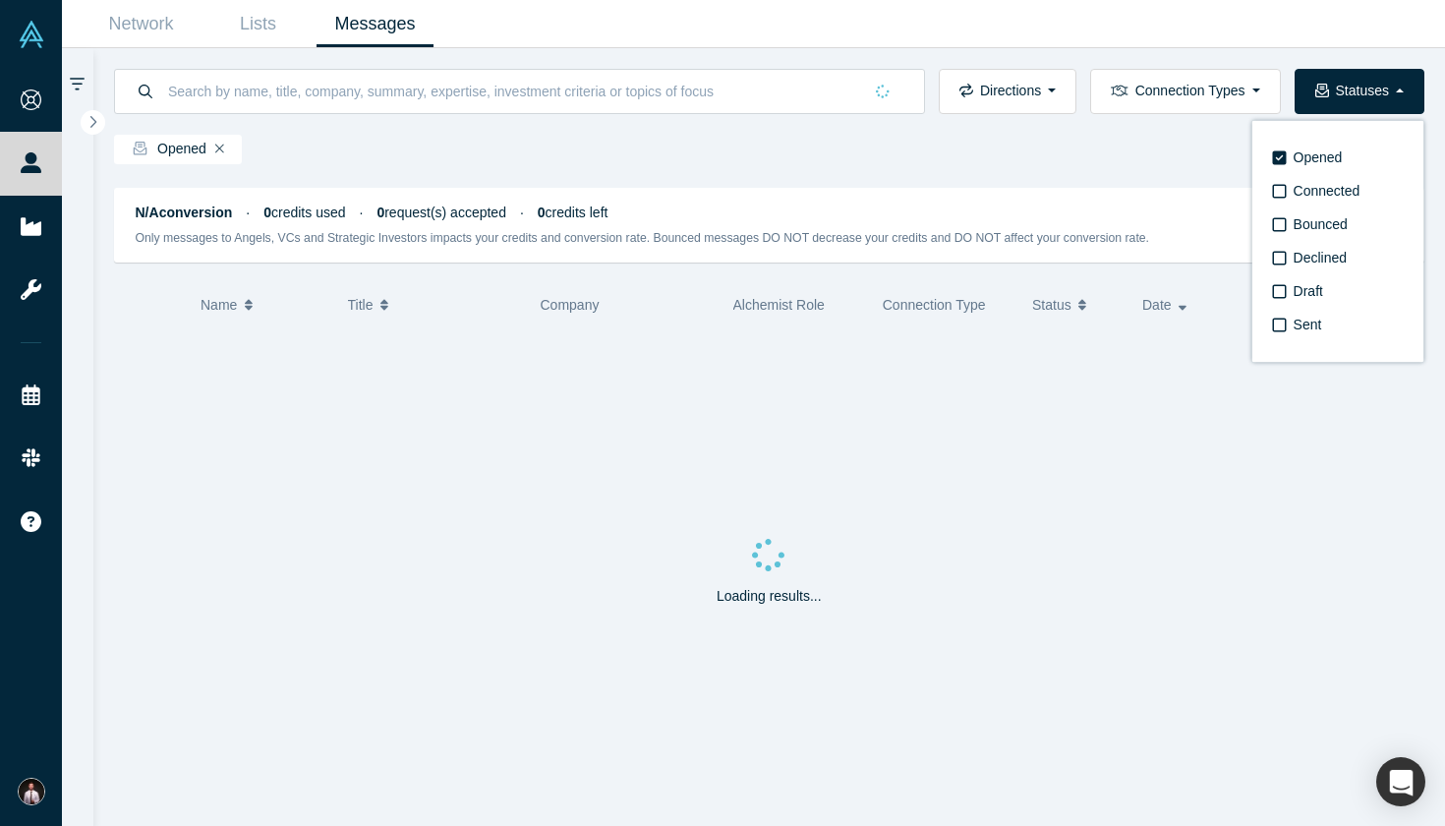
click at [1080, 470] on div "Loading results..." at bounding box center [769, 576] width 1311 height 500
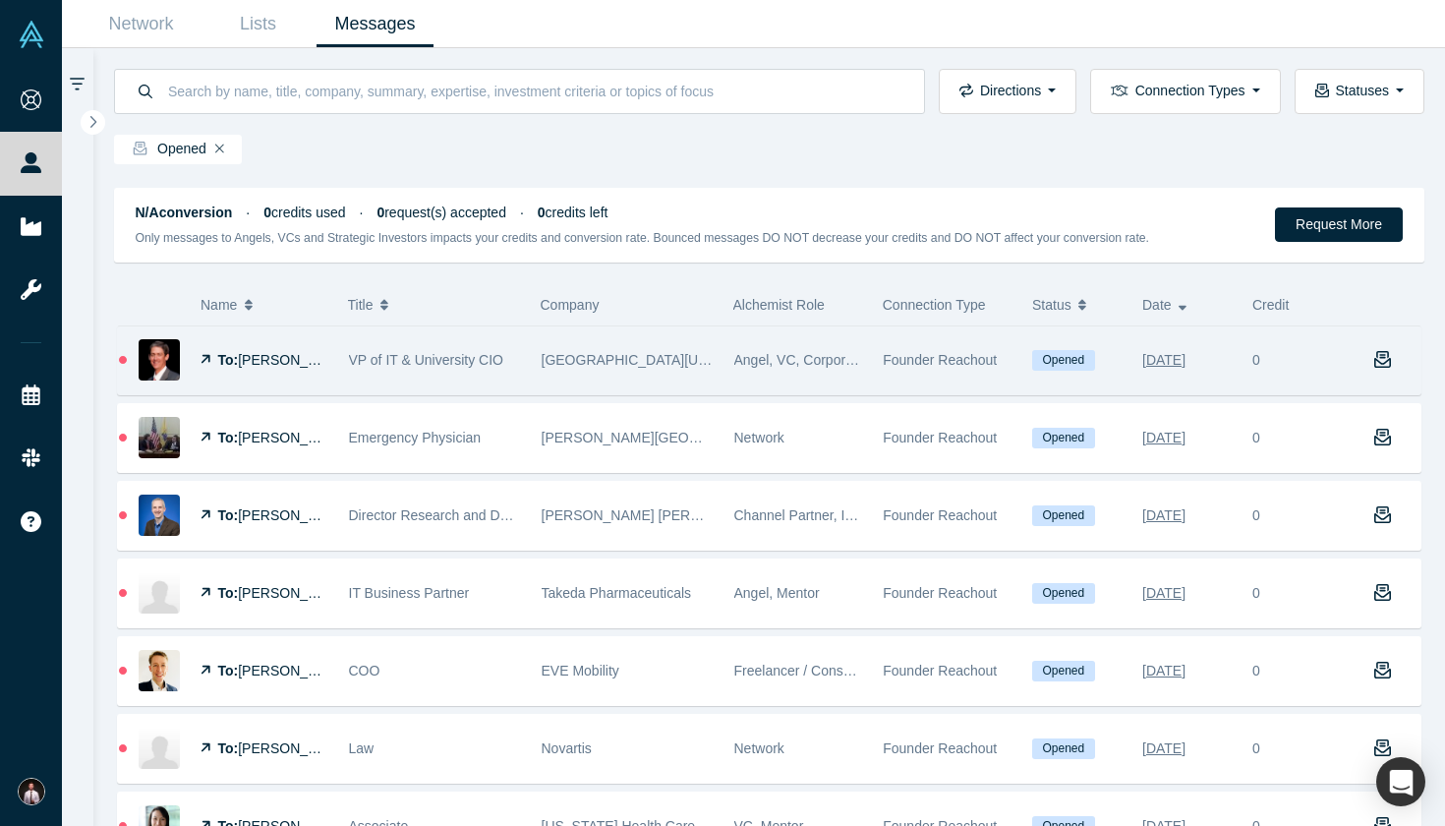
click at [222, 340] on div "To: [PERSON_NAME]" at bounding box center [265, 360] width 128 height 68
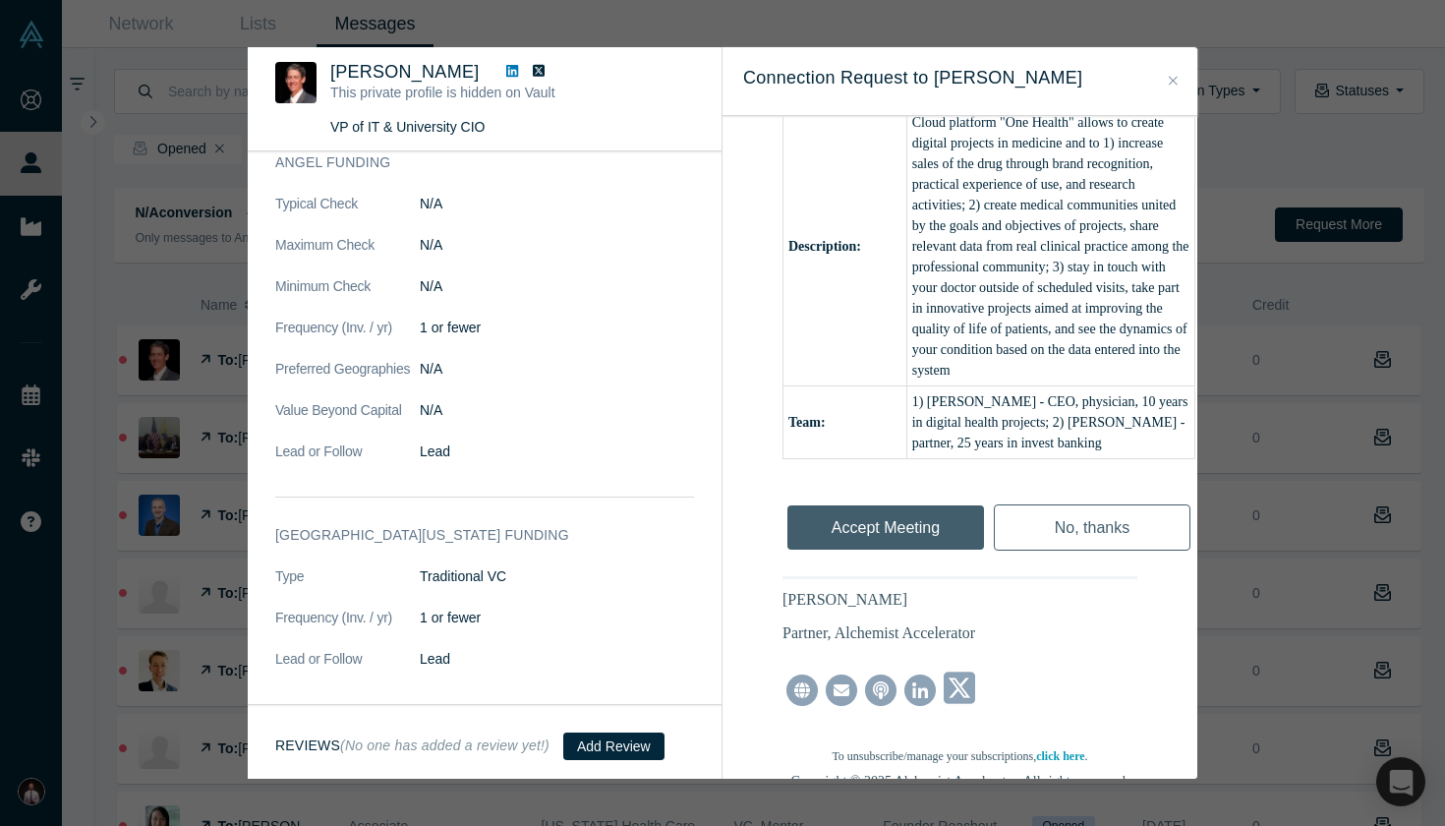
scroll to position [1056, 0]
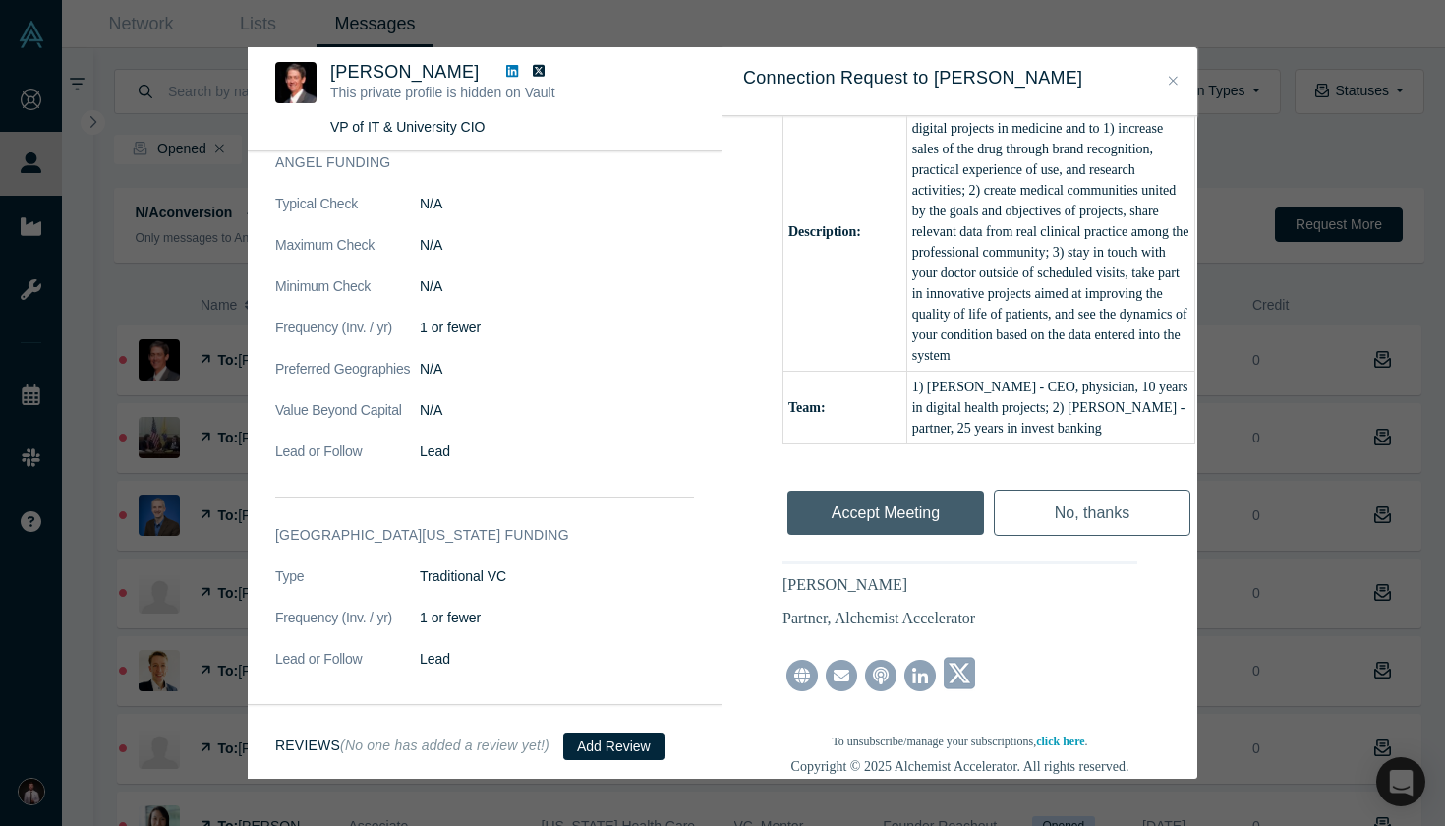
click at [922, 501] on div "Accept Meeting" at bounding box center [886, 508] width 206 height 66
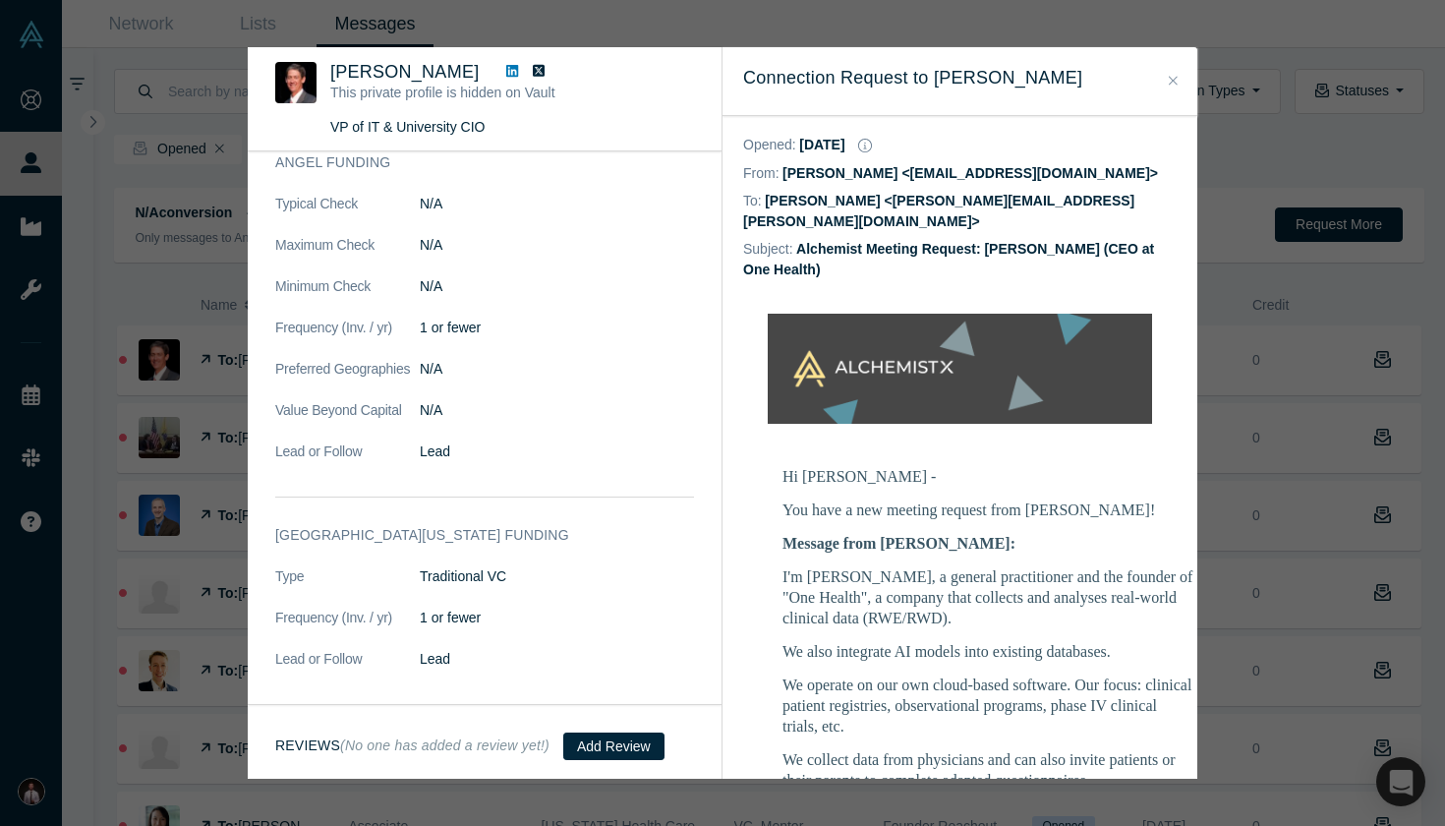
scroll to position [0, 0]
click at [389, 69] on span "[PERSON_NAME]" at bounding box center [404, 72] width 148 height 20
click at [283, 91] on img at bounding box center [295, 82] width 41 height 41
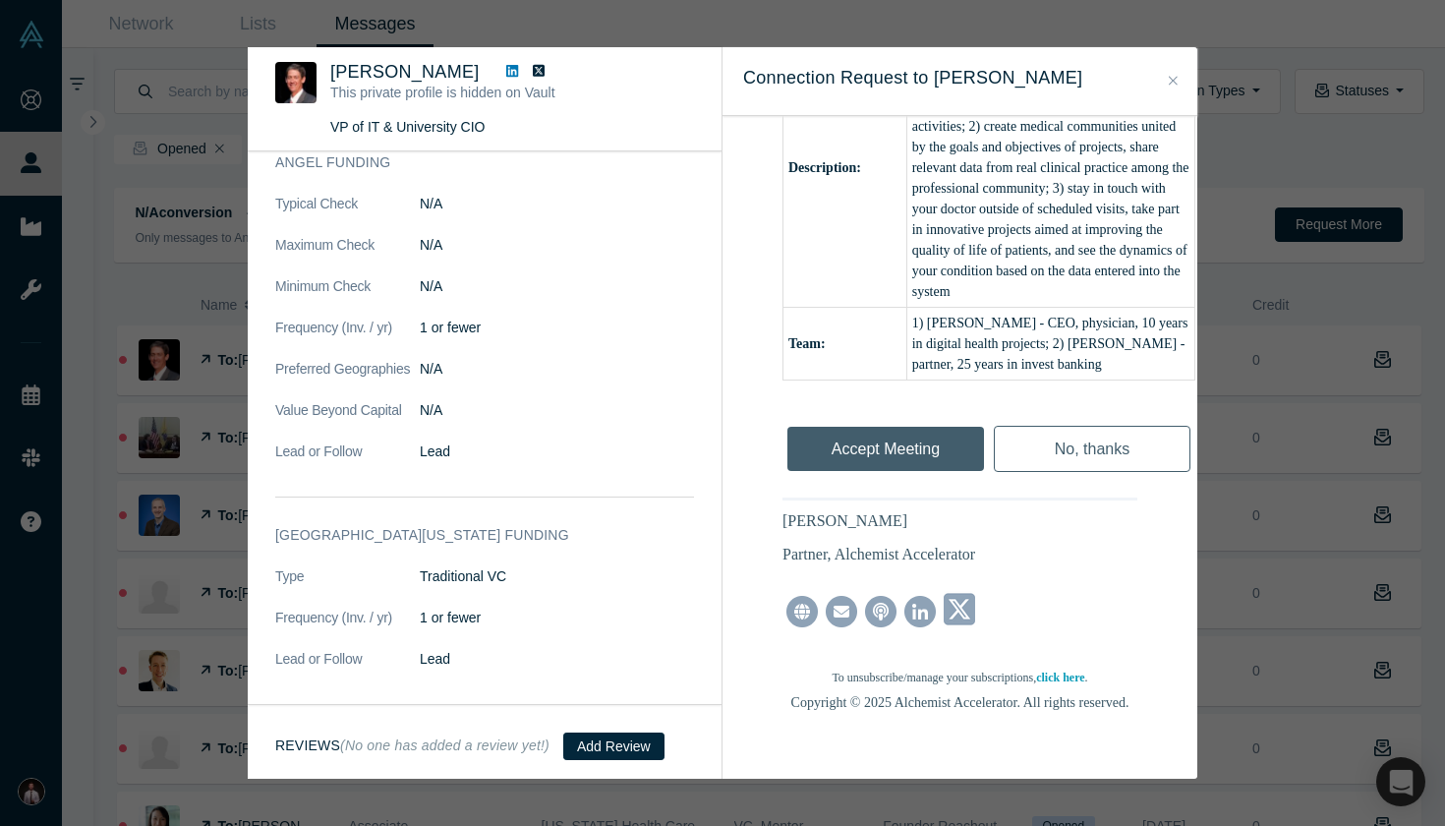
scroll to position [1119, 0]
click at [919, 431] on div "Accept Meeting" at bounding box center [886, 445] width 206 height 66
click at [872, 437] on div "Accept Meeting" at bounding box center [886, 445] width 206 height 66
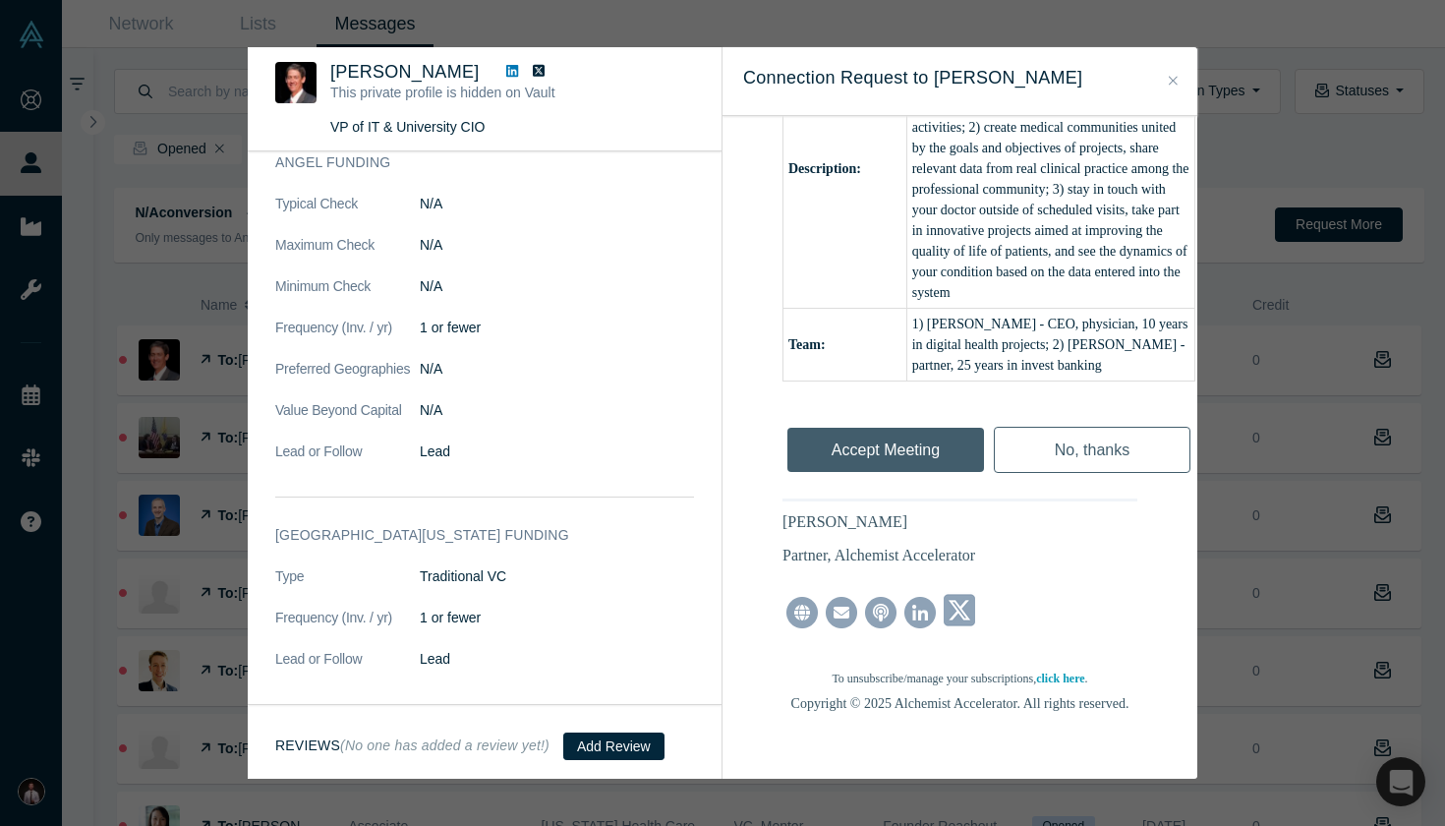
click at [946, 511] on div "[PERSON_NAME] Partner, Alchemist Accelerator" at bounding box center [904, 538] width 242 height 54
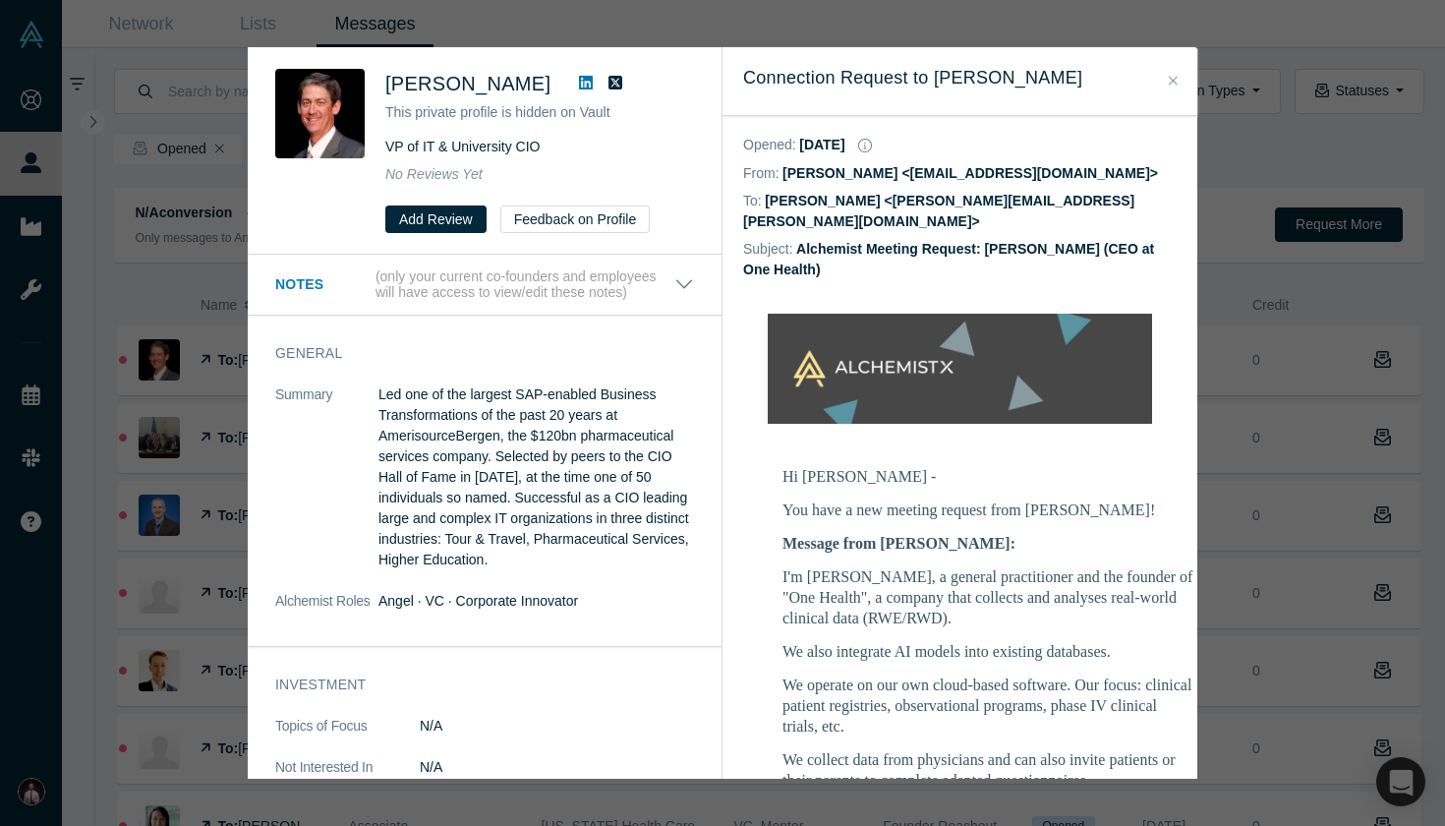
scroll to position [0, 0]
click at [1174, 77] on icon "Close" at bounding box center [1173, 81] width 9 height 14
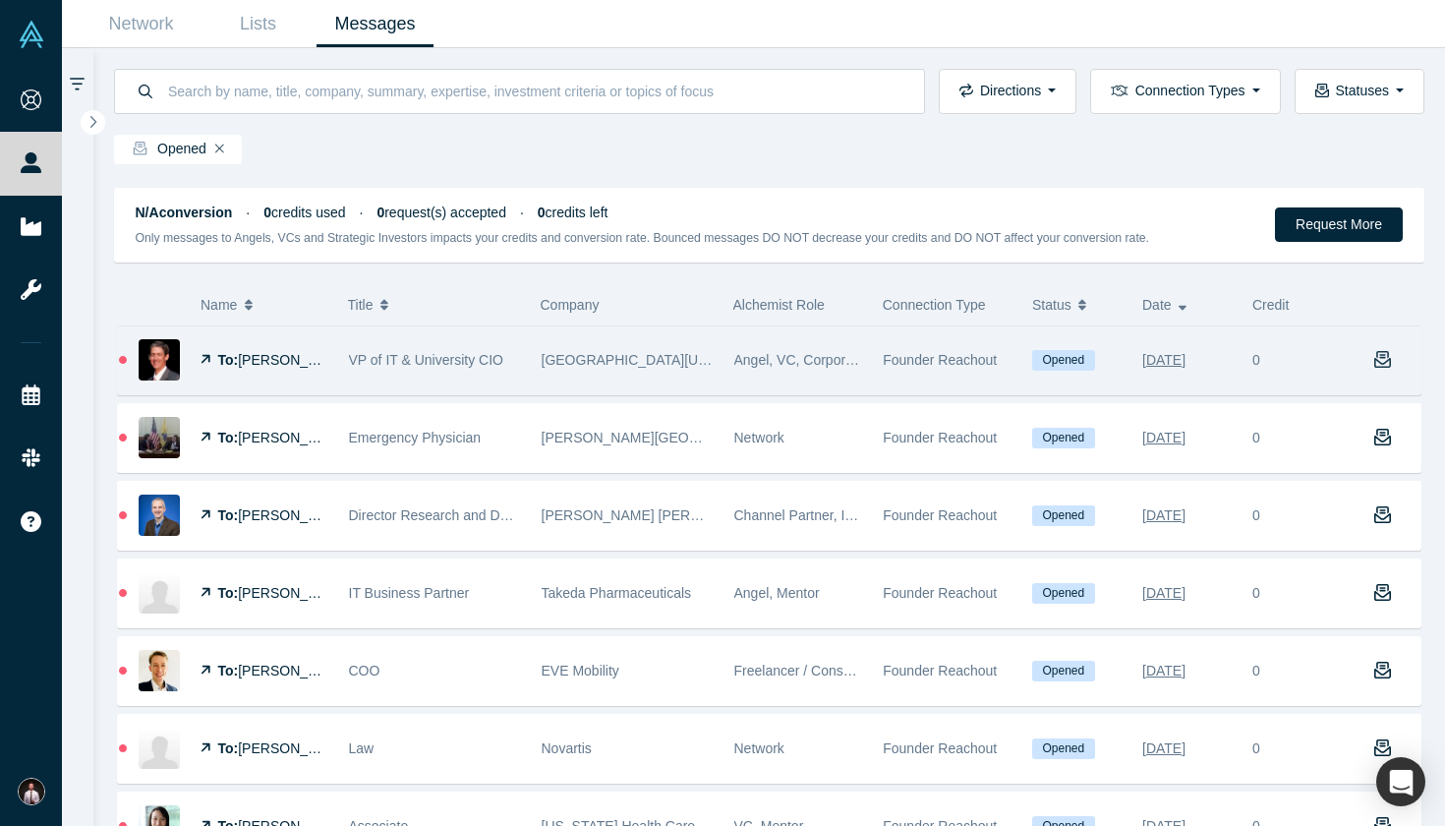
click at [1291, 360] on icon "button" at bounding box center [1383, 360] width 18 height 18
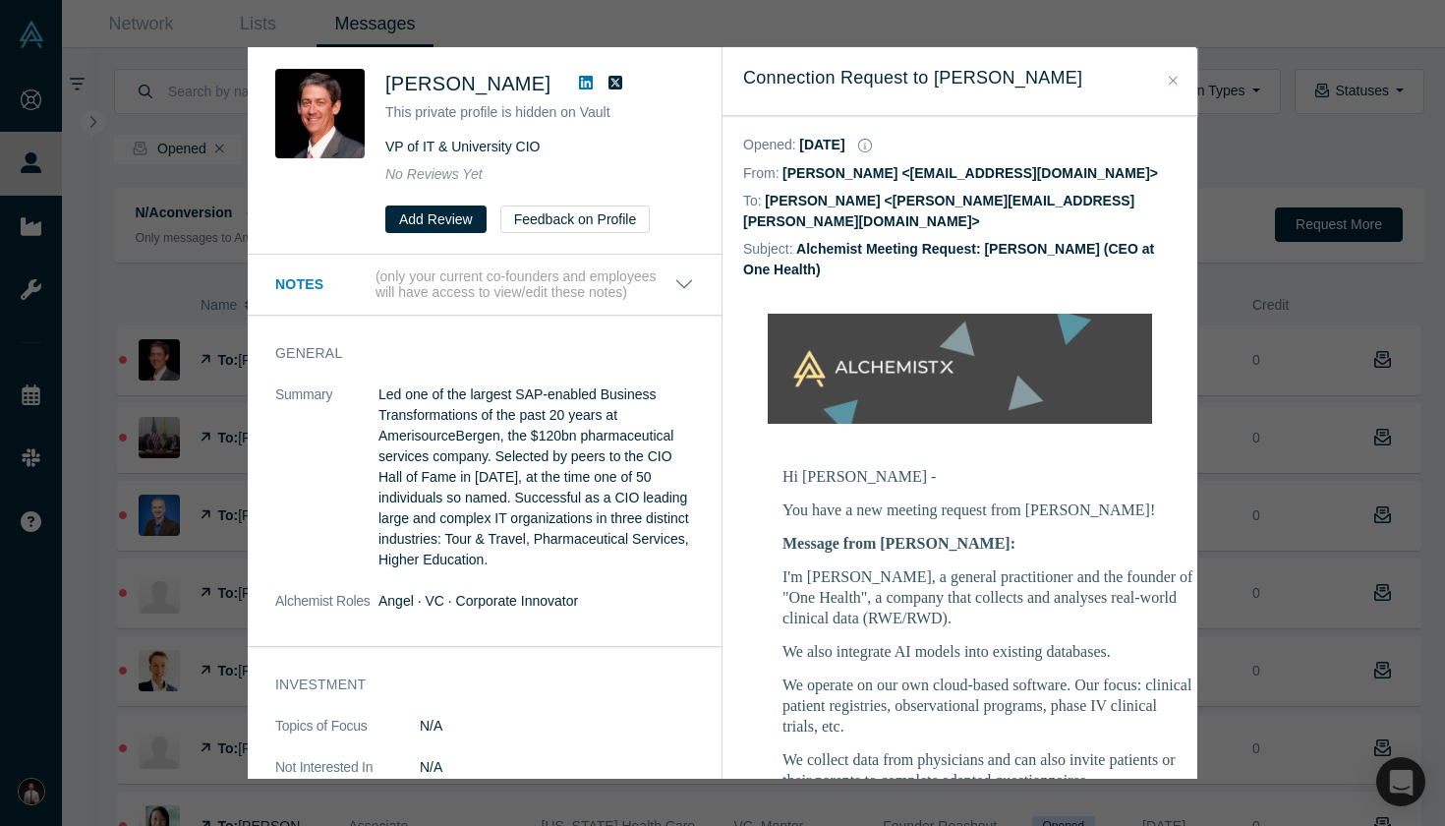
click at [1170, 77] on icon "Close" at bounding box center [1173, 81] width 9 height 14
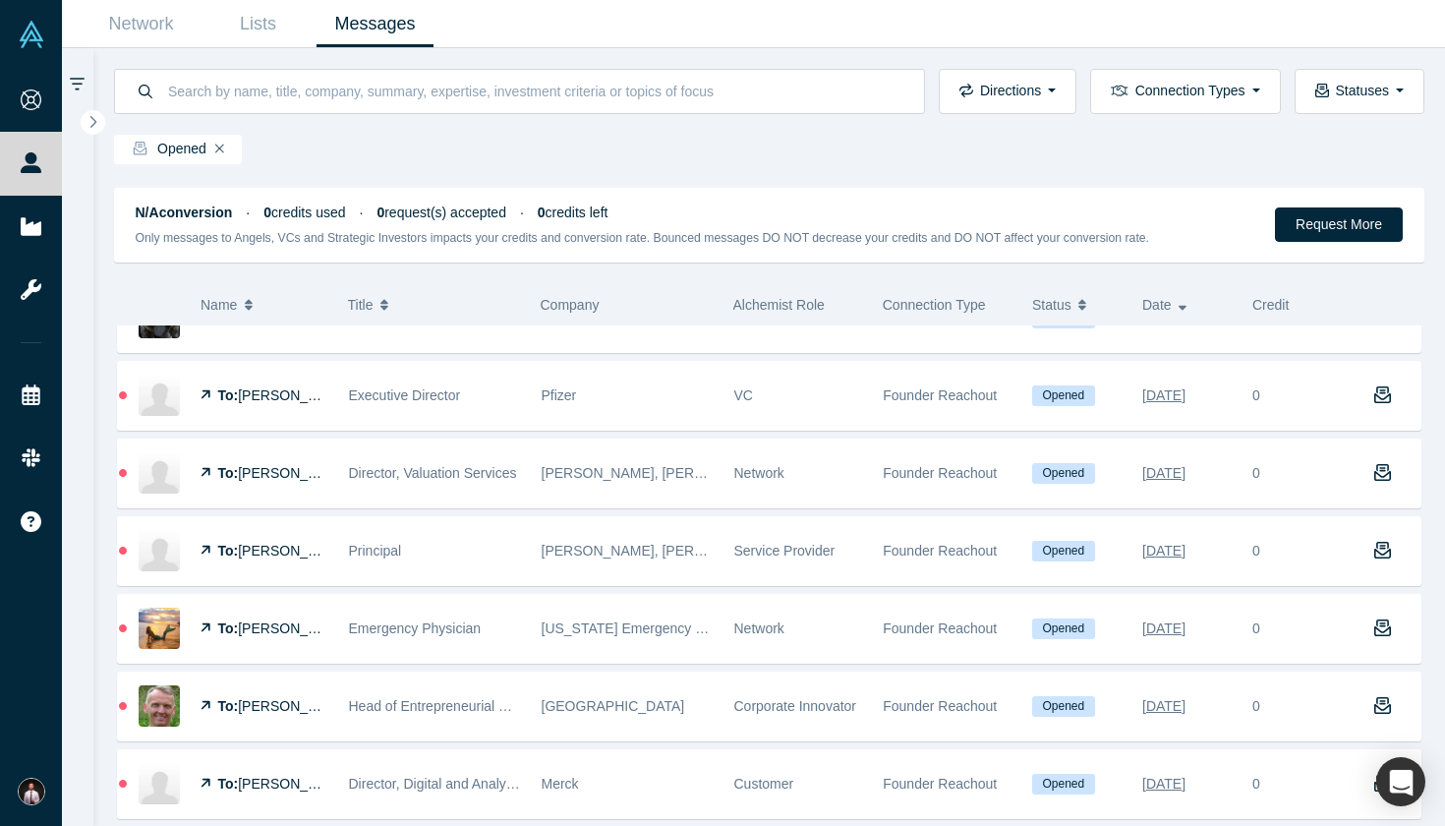
scroll to position [820, 0]
click at [1291, 98] on button "Statuses" at bounding box center [1360, 91] width 130 height 45
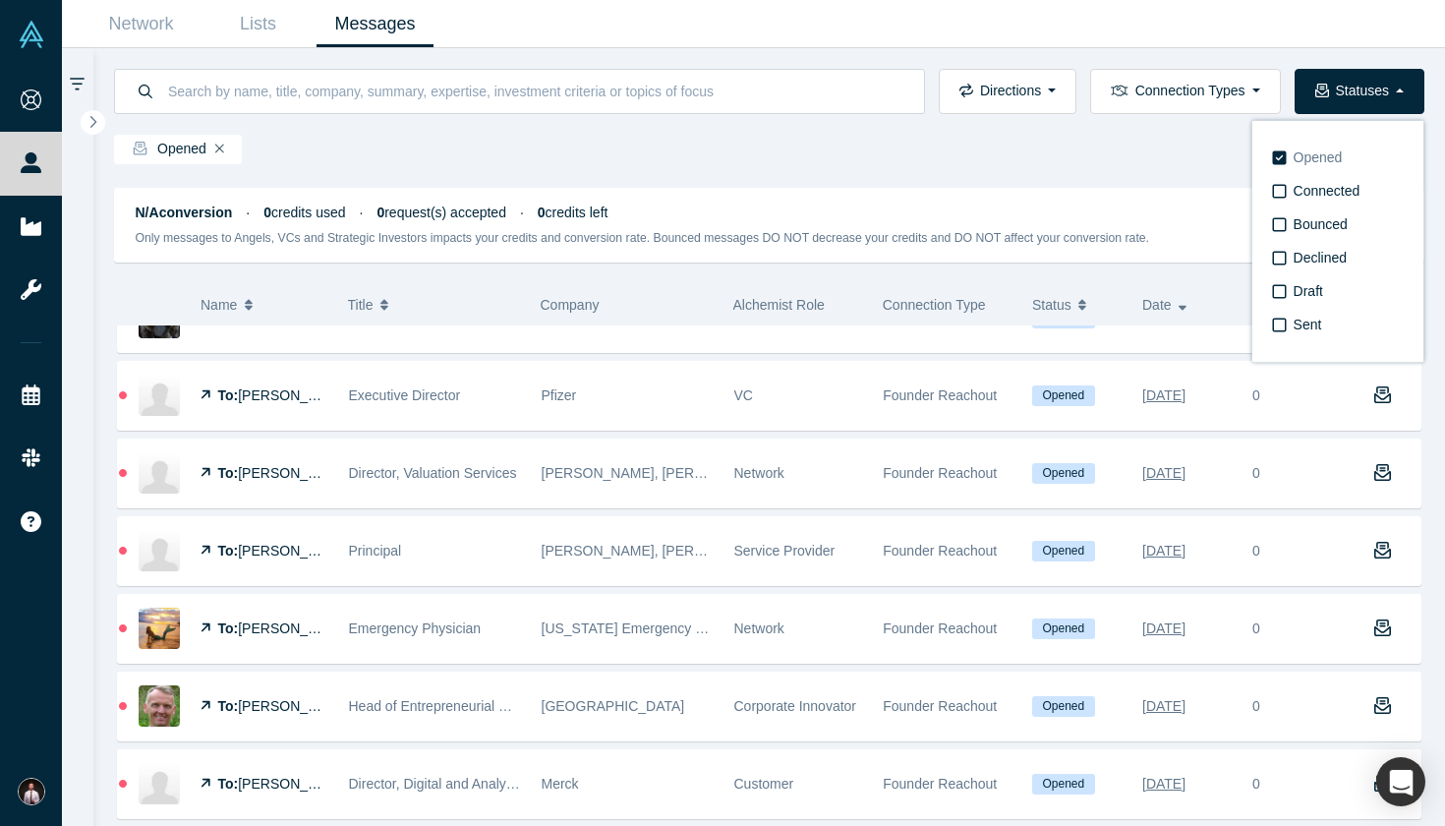
click at [1291, 156] on span "Opened" at bounding box center [1318, 157] width 49 height 16
click at [0, 0] on input "Opened" at bounding box center [0, 0] width 0 height 0
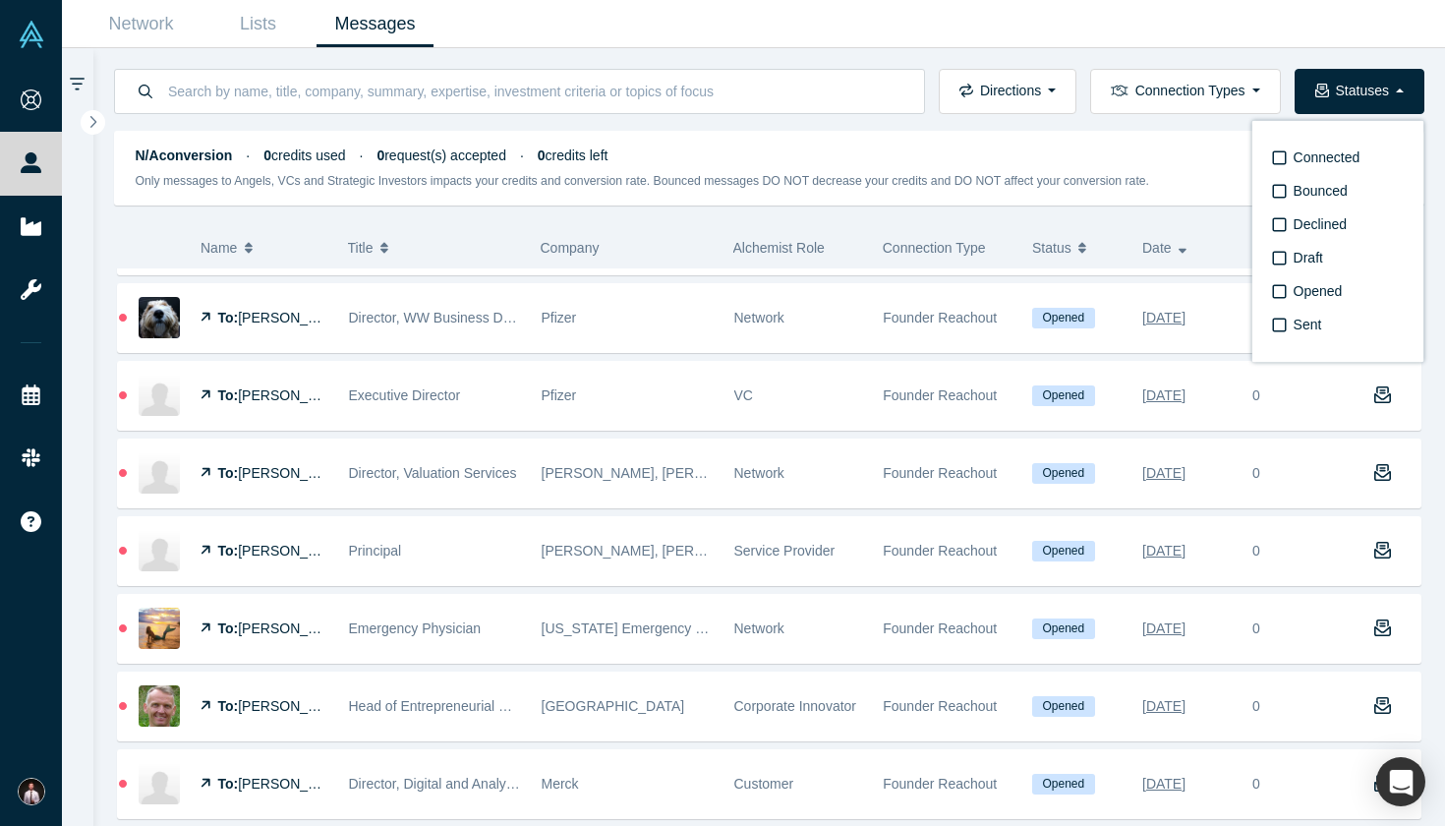
scroll to position [763, 0]
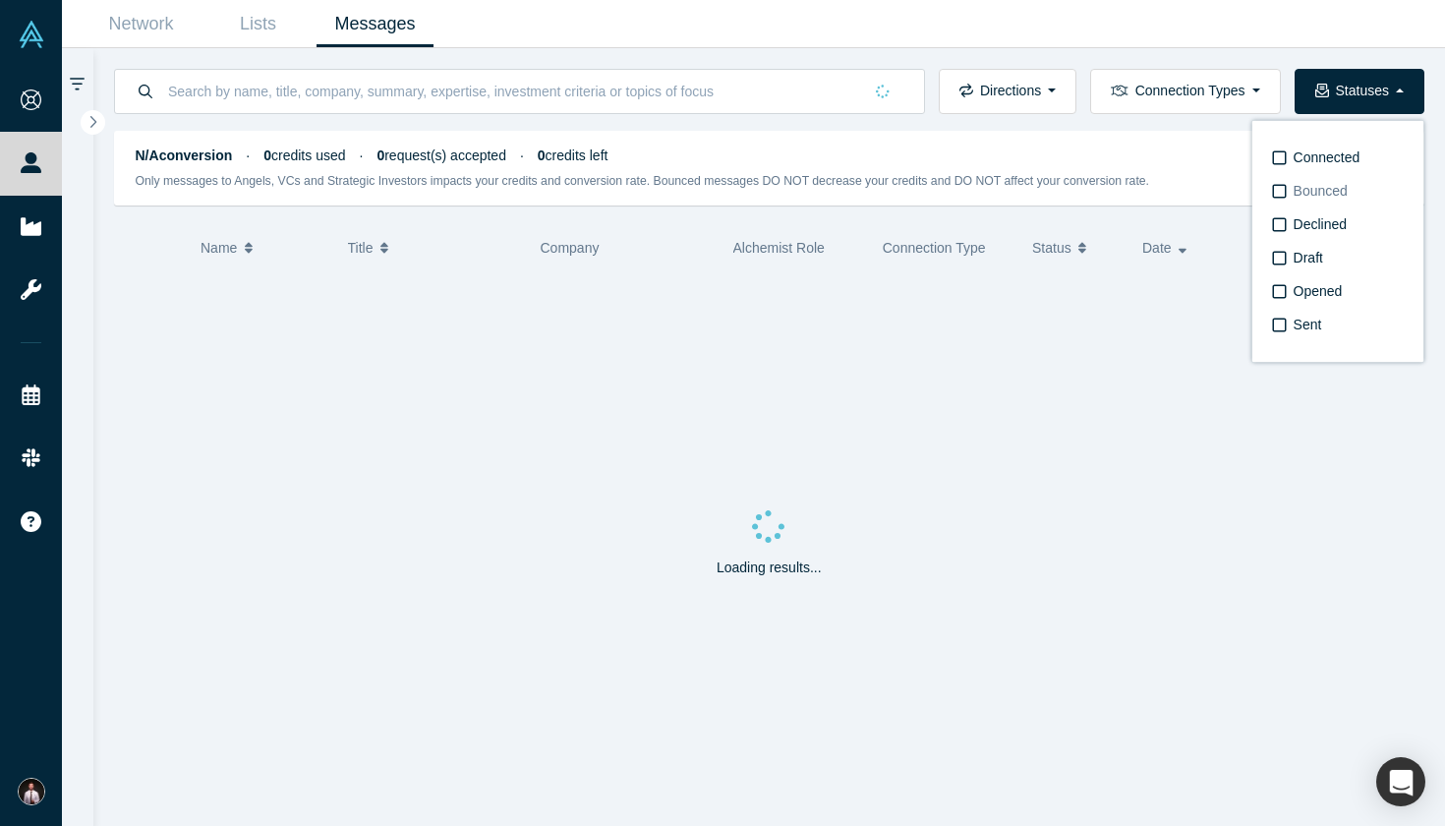
click at [1291, 192] on span "Bounced" at bounding box center [1321, 191] width 54 height 16
click at [0, 0] on input "Bounced" at bounding box center [0, 0] width 0 height 0
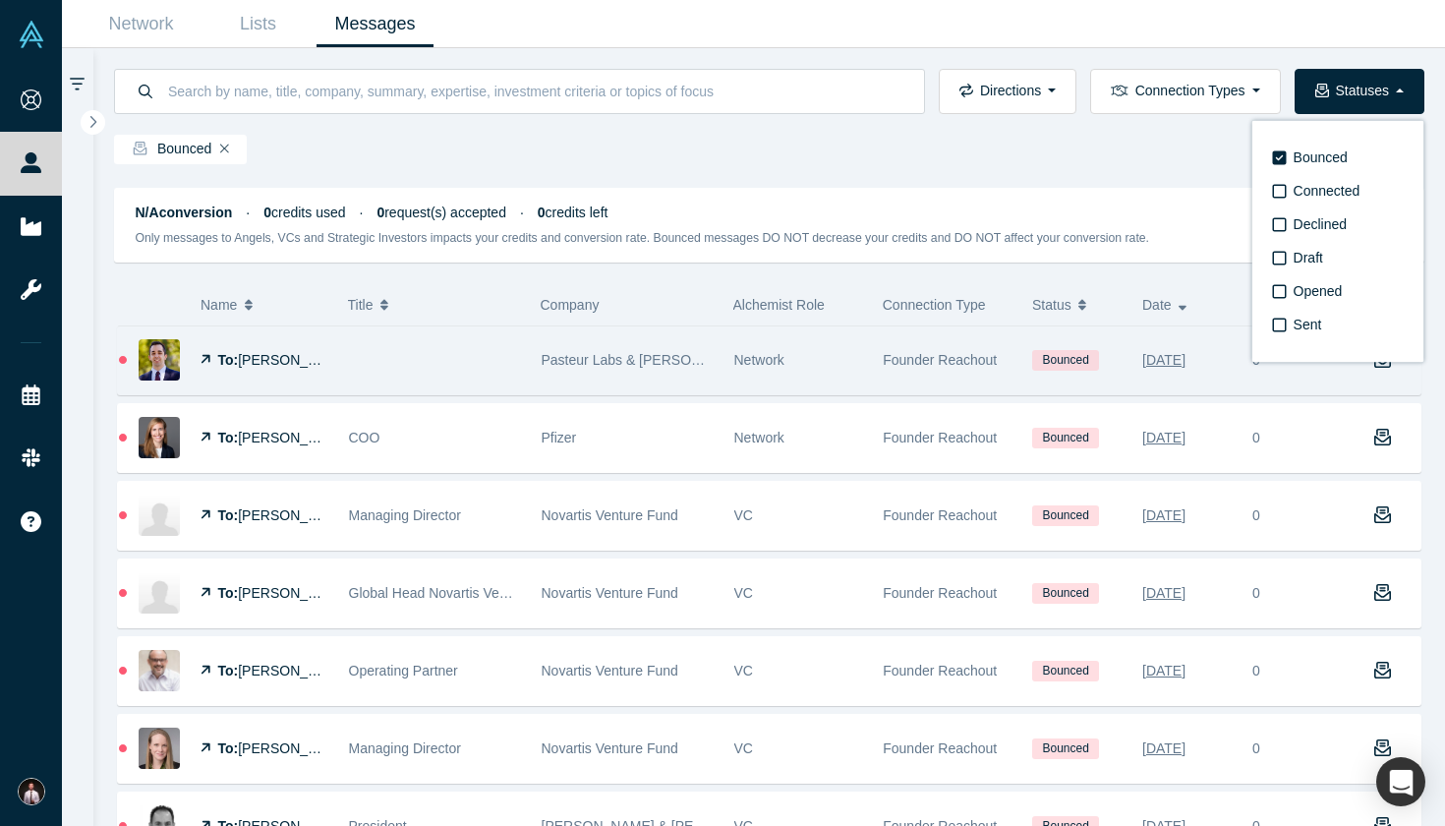
click at [433, 363] on div at bounding box center [434, 360] width 193 height 68
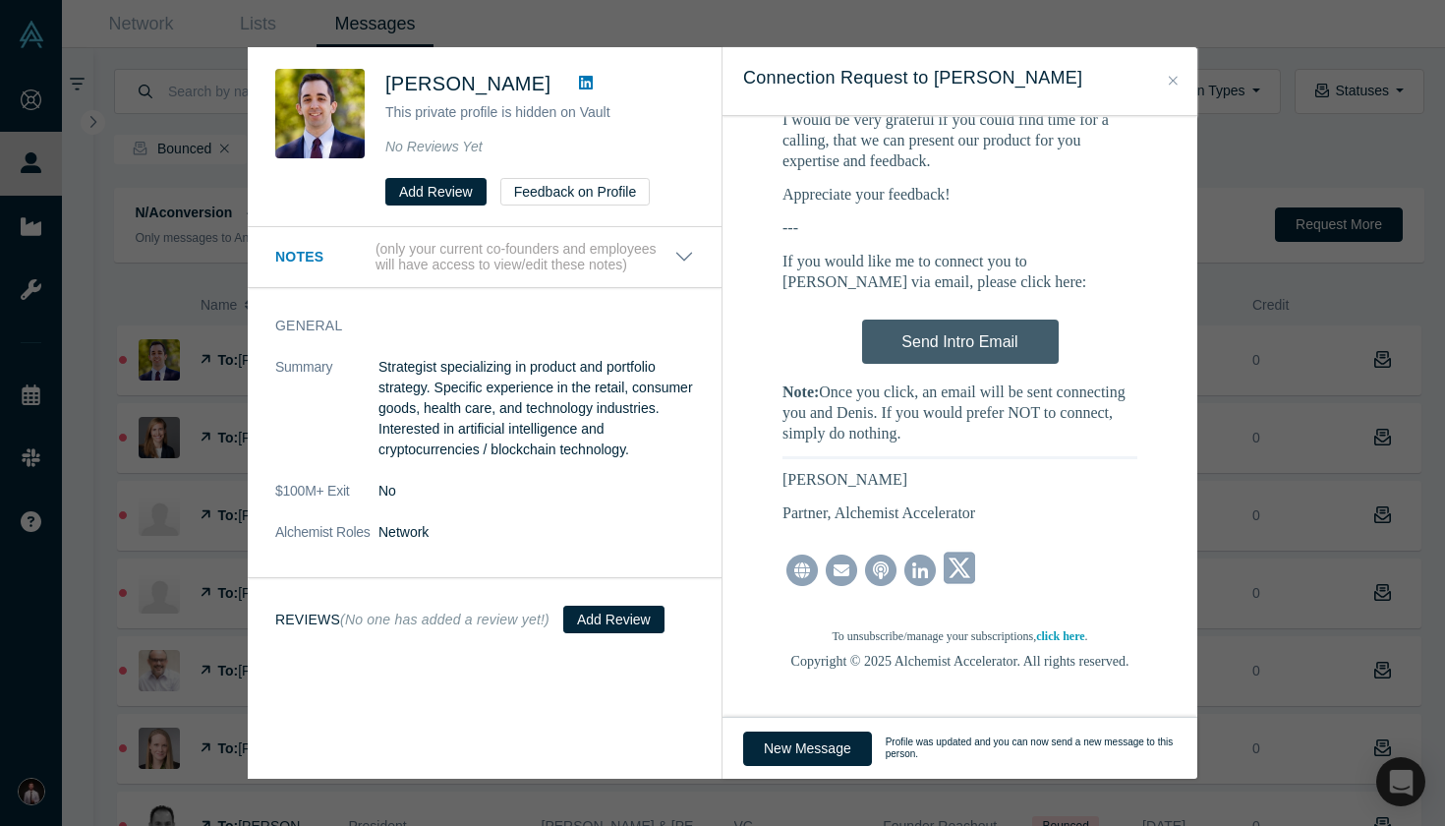
scroll to position [1371, 0]
click at [916, 306] on div "Send Intro Email" at bounding box center [960, 338] width 355 height 64
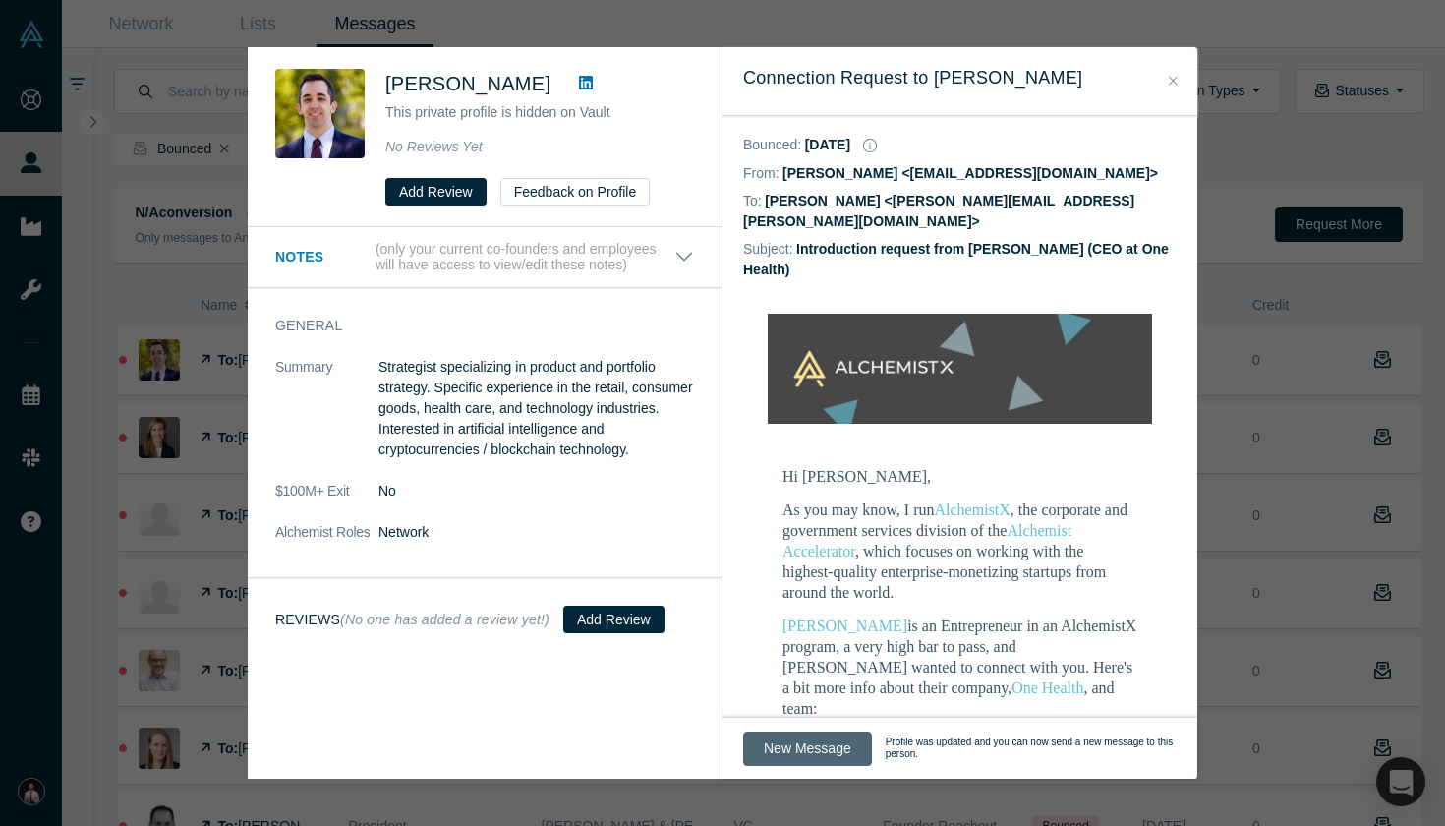
scroll to position [0, 0]
click at [803, 751] on button "New Message" at bounding box center [807, 748] width 129 height 34
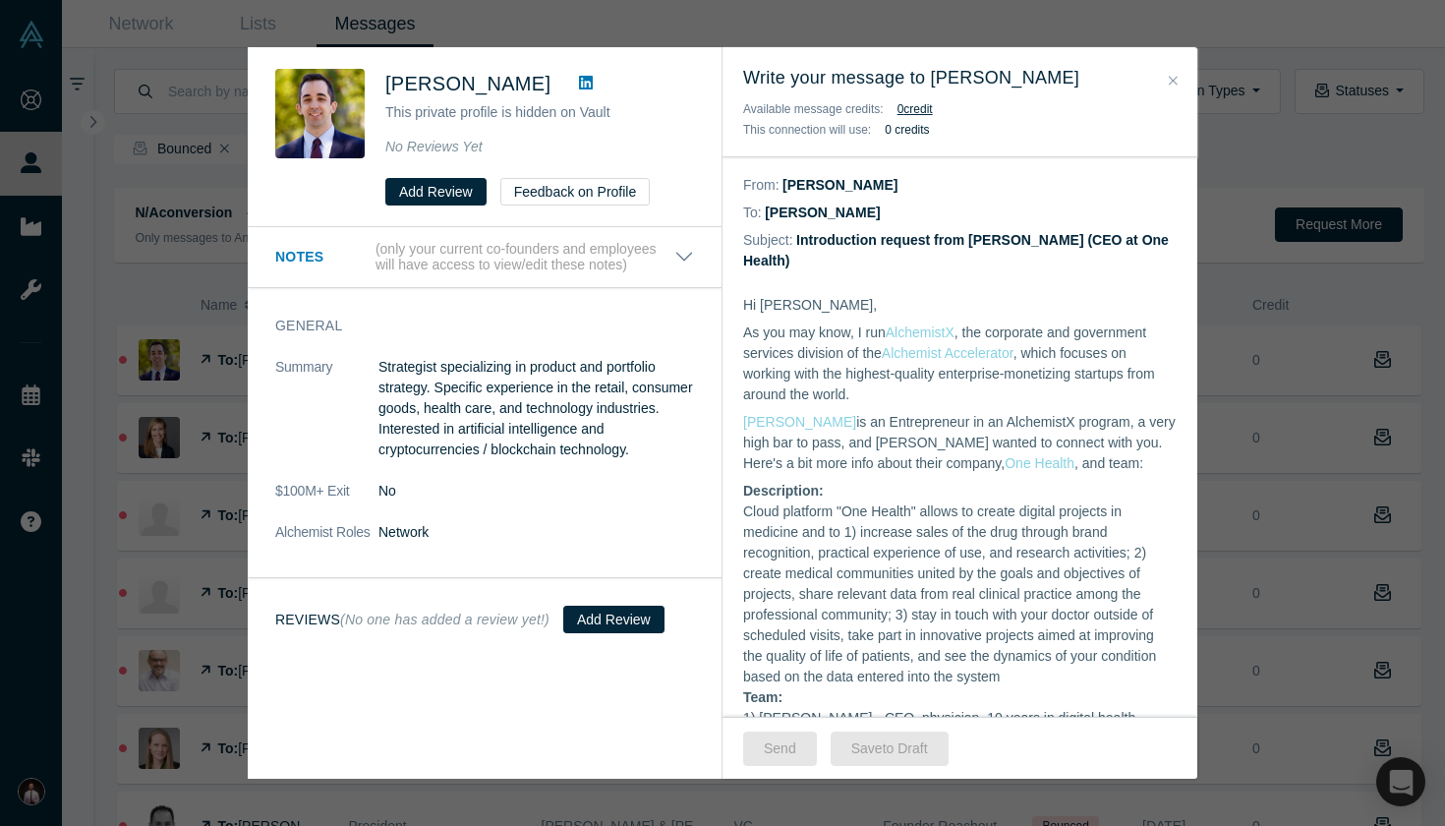
click at [1169, 83] on icon "Close" at bounding box center [1173, 81] width 9 height 14
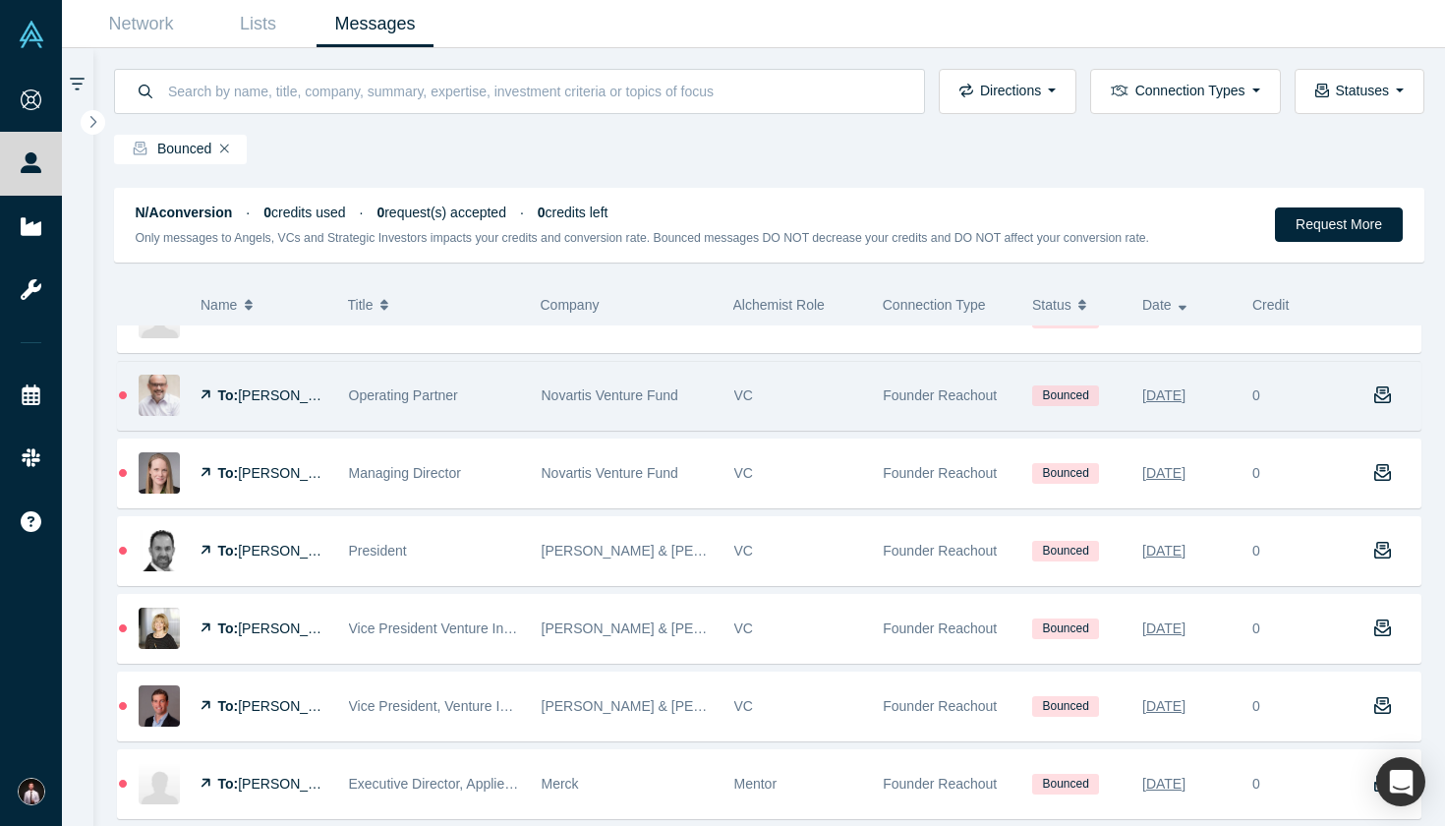
scroll to position [276, 0]
